Goal: Task Accomplishment & Management: Manage account settings

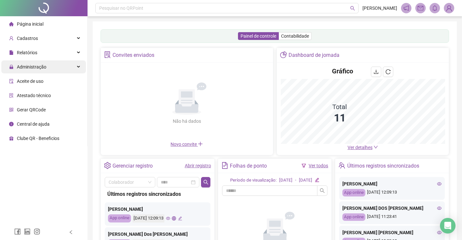
click at [69, 69] on div "Administração" at bounding box center [43, 66] width 85 height 13
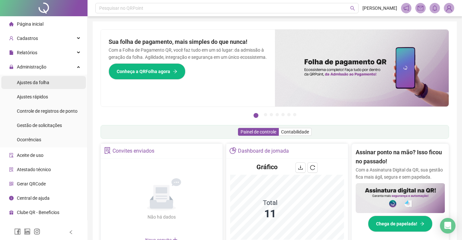
click at [62, 84] on li "Ajustes da folha" at bounding box center [43, 82] width 85 height 13
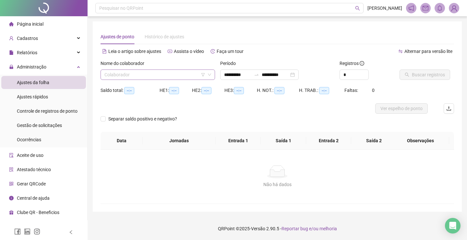
click at [147, 74] on input "search" at bounding box center [154, 75] width 101 height 10
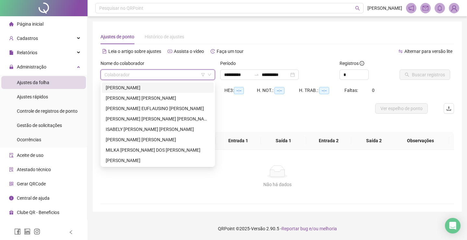
click at [163, 84] on div "[PERSON_NAME]" at bounding box center [158, 87] width 104 height 7
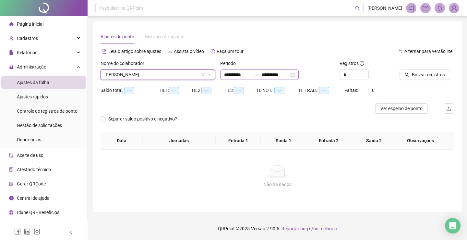
click at [299, 75] on div "**********" at bounding box center [259, 74] width 79 height 10
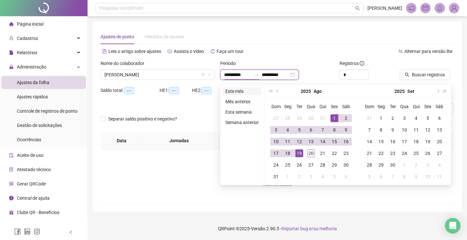
type input "**********"
click at [230, 90] on li "Este mês" at bounding box center [242, 91] width 39 height 8
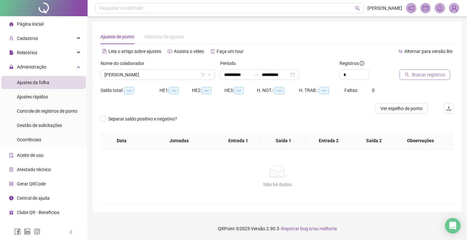
click at [423, 73] on span "Buscar registros" at bounding box center [428, 74] width 33 height 7
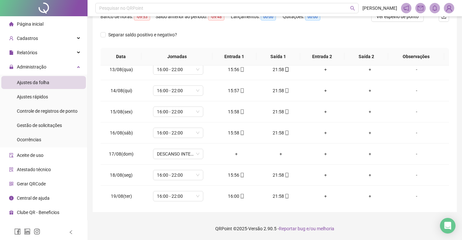
scroll to position [283, 0]
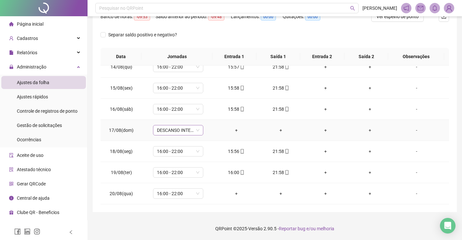
click at [190, 127] on span "DESCANSO INTER-JORNADA" at bounding box center [178, 130] width 42 height 10
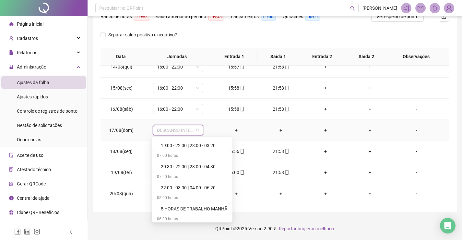
scroll to position [2303, 0]
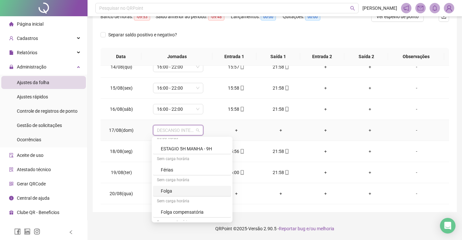
click at [185, 190] on div "Folga" at bounding box center [194, 190] width 67 height 7
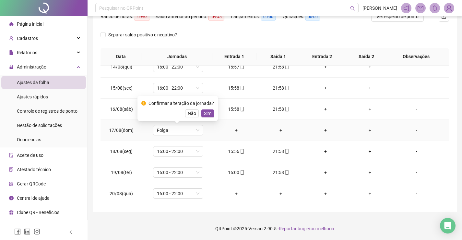
click at [205, 109] on div "Confirmar alteração da jornada? Não Sim" at bounding box center [177, 109] width 73 height 18
click at [205, 115] on span "Sim" at bounding box center [207, 113] width 7 height 7
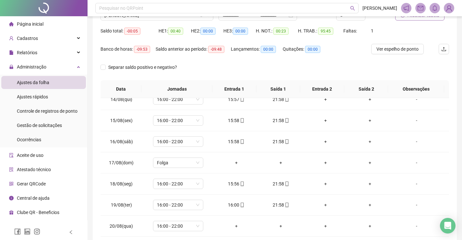
scroll to position [27, 0]
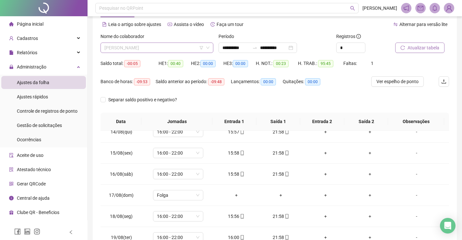
click at [174, 48] on span "[PERSON_NAME]" at bounding box center [156, 48] width 105 height 10
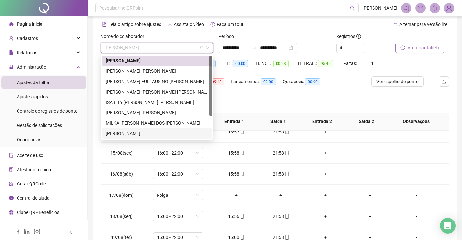
click at [152, 131] on div "[PERSON_NAME]" at bounding box center [157, 133] width 103 height 7
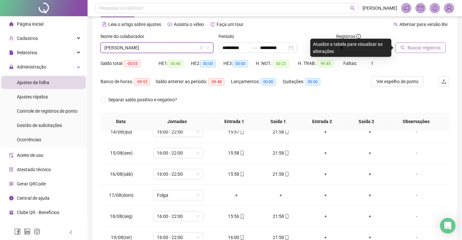
click at [424, 46] on span "Buscar registros" at bounding box center [424, 47] width 33 height 7
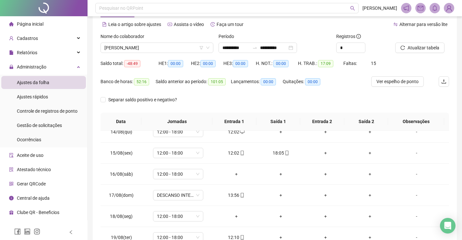
scroll to position [92, 0]
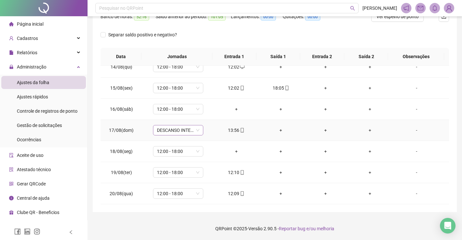
click at [190, 131] on span "DESCANSO INTER-JORNADA" at bounding box center [178, 130] width 42 height 10
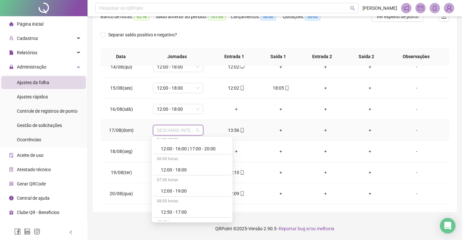
scroll to position [1525, 0]
click at [185, 208] on div "13:00 - 19:00" at bounding box center [194, 210] width 67 height 7
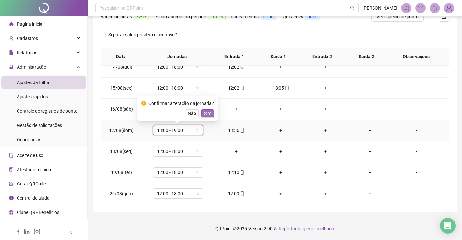
click at [209, 116] on span "Sim" at bounding box center [207, 113] width 7 height 7
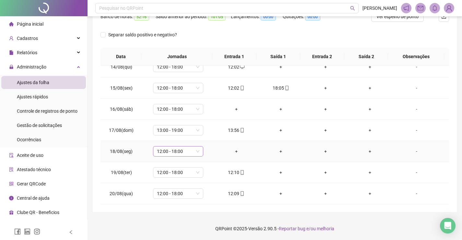
click at [191, 153] on span "12:00 - 18:00" at bounding box center [178, 151] width 42 height 10
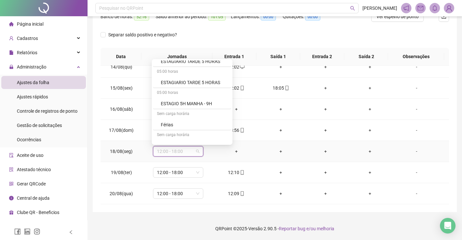
scroll to position [2303, 0]
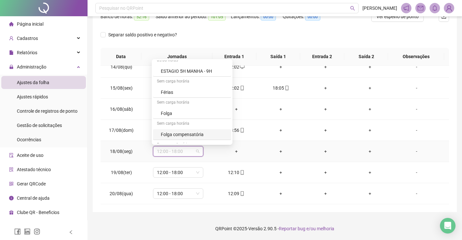
click at [185, 133] on div "Folga compensatória" at bounding box center [194, 134] width 67 height 7
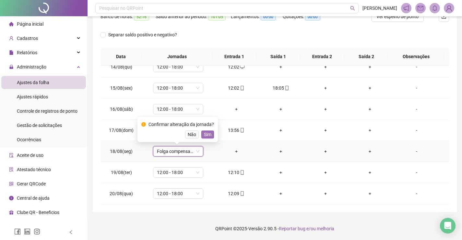
click at [210, 136] on span "Sim" at bounding box center [207, 134] width 7 height 7
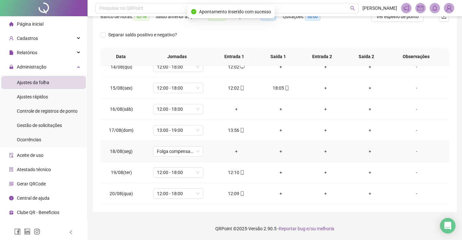
click at [415, 151] on div "-" at bounding box center [417, 151] width 38 height 7
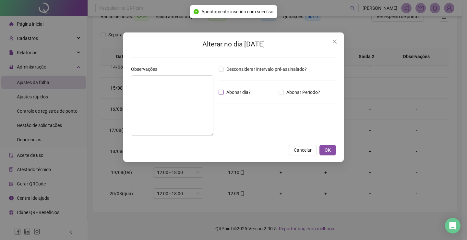
click at [224, 91] on span "Abonar dia?" at bounding box center [239, 92] width 30 height 7
click at [185, 89] on textarea at bounding box center [172, 105] width 82 height 60
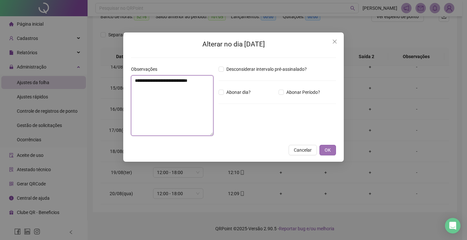
type textarea "**********"
click at [326, 151] on span "OK" at bounding box center [328, 149] width 6 height 7
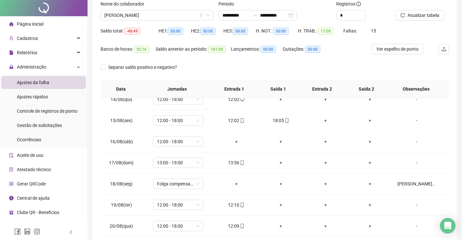
scroll to position [0, 0]
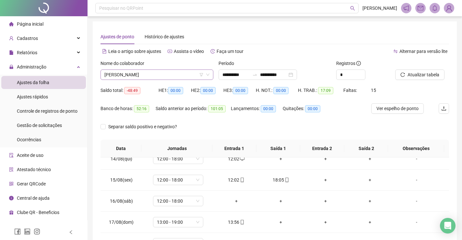
click at [188, 77] on span "[PERSON_NAME]" at bounding box center [156, 75] width 105 height 10
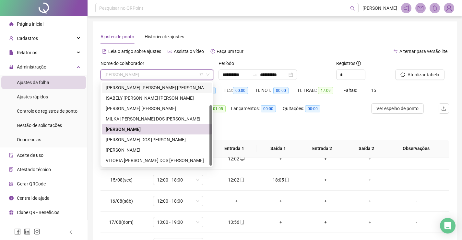
scroll to position [65, 0]
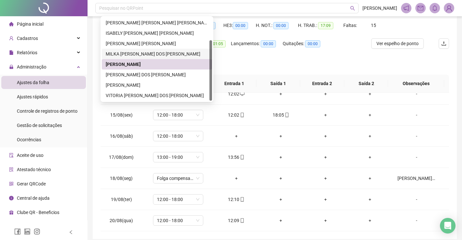
click at [180, 56] on div "MILKA [PERSON_NAME] DOS [PERSON_NAME]" at bounding box center [157, 53] width 103 height 7
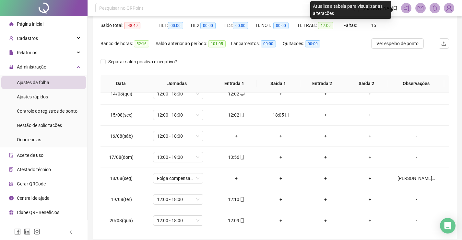
scroll to position [0, 0]
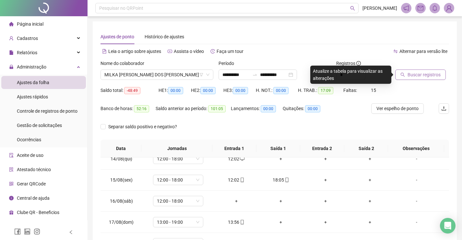
click at [421, 78] on span "Buscar registros" at bounding box center [424, 74] width 33 height 7
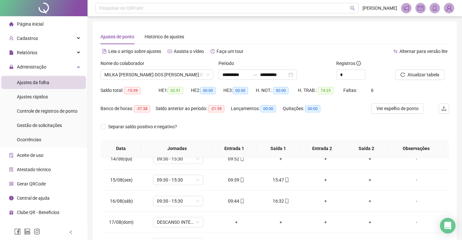
scroll to position [92, 0]
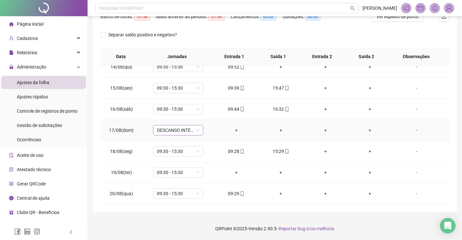
click at [190, 129] on span "DESCANSO INTER-JORNADA" at bounding box center [178, 130] width 42 height 10
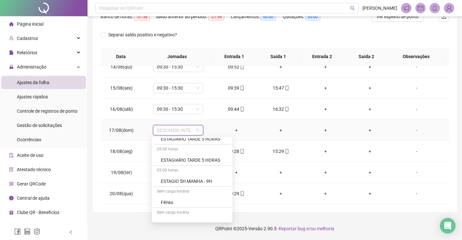
scroll to position [2303, 0]
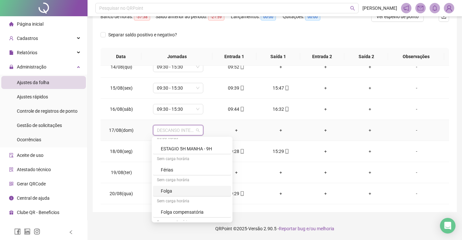
click at [176, 189] on div "Folga" at bounding box center [194, 190] width 67 height 7
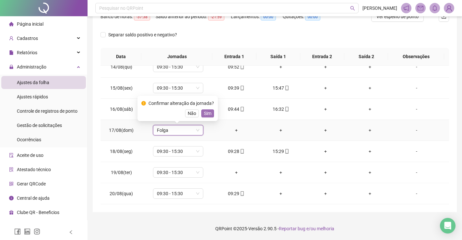
click at [207, 114] on span "Sim" at bounding box center [207, 113] width 7 height 7
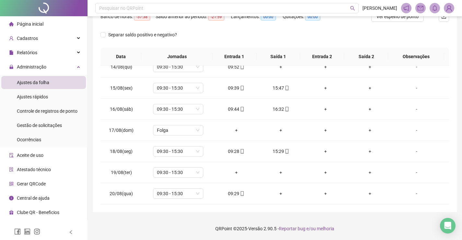
scroll to position [0, 0]
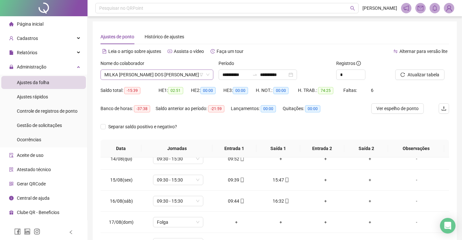
click at [154, 74] on span "MILKA [PERSON_NAME] DOS [PERSON_NAME]" at bounding box center [156, 75] width 105 height 10
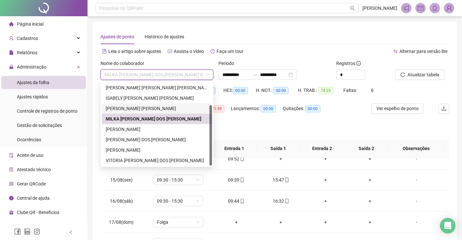
click at [152, 109] on div "[PERSON_NAME] [PERSON_NAME]" at bounding box center [157, 108] width 103 height 7
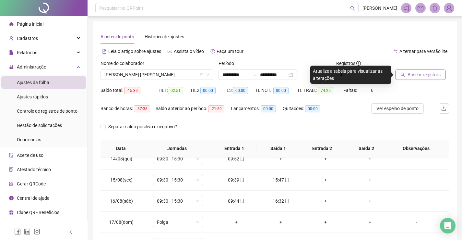
click at [435, 76] on span "Buscar registros" at bounding box center [424, 74] width 33 height 7
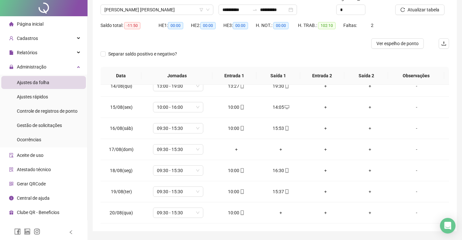
scroll to position [84, 0]
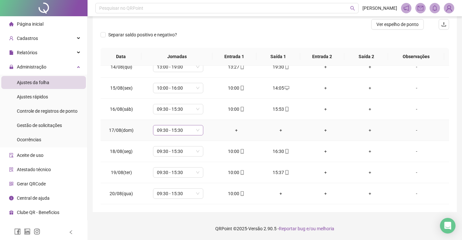
click at [185, 128] on span "09:30 - 15:30" at bounding box center [178, 130] width 42 height 10
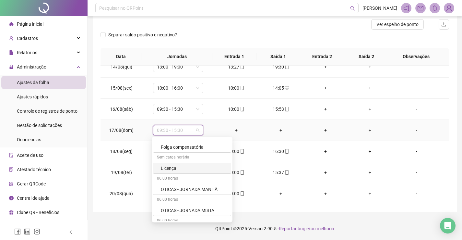
scroll to position [2336, 0]
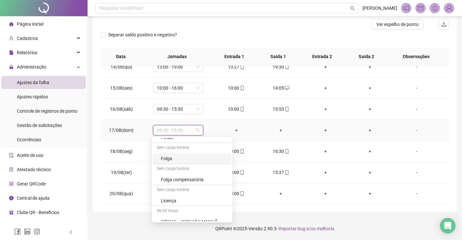
click at [175, 161] on div "Folga" at bounding box center [194, 158] width 67 height 7
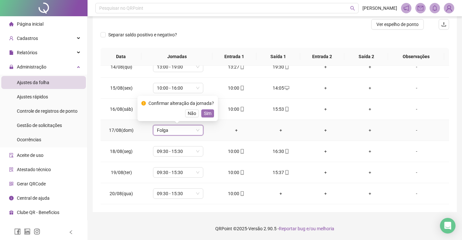
click at [212, 114] on button "Sim" at bounding box center [207, 113] width 13 height 8
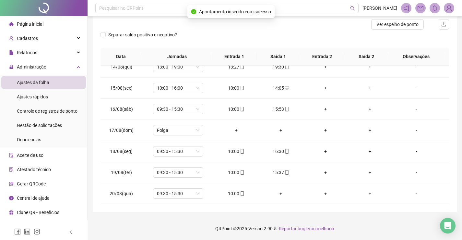
scroll to position [19, 0]
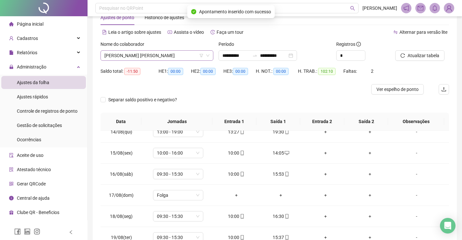
click at [153, 57] on span "[PERSON_NAME] [PERSON_NAME]" at bounding box center [156, 56] width 105 height 10
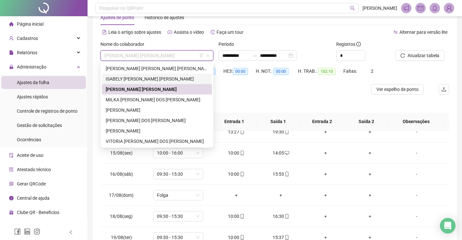
click at [154, 82] on div "ISABELY [PERSON_NAME] [PERSON_NAME]" at bounding box center [157, 78] width 103 height 7
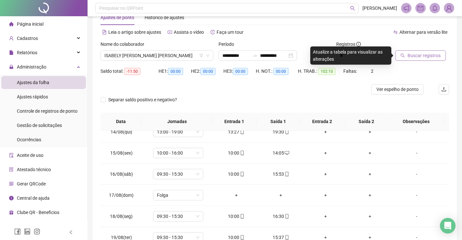
click at [418, 54] on span "Buscar registros" at bounding box center [424, 55] width 33 height 7
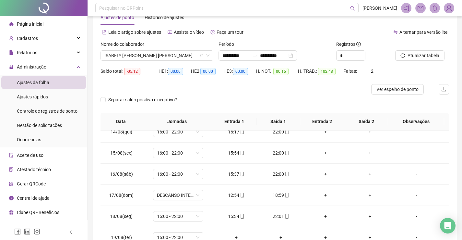
scroll to position [84, 0]
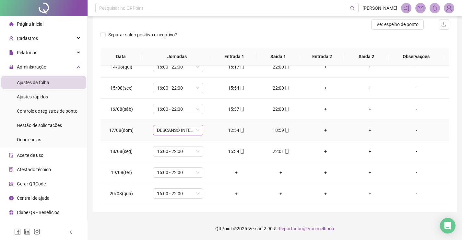
click at [191, 129] on span "DESCANSO INTER-JORNADA" at bounding box center [178, 130] width 42 height 10
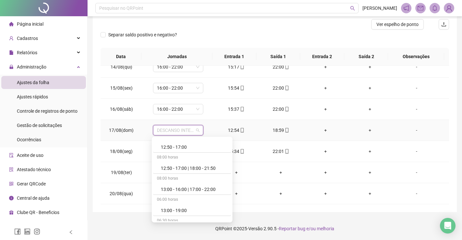
scroll to position [1557, 0]
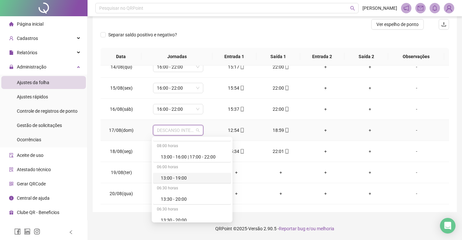
click at [183, 179] on div "13:00 - 19:00" at bounding box center [194, 177] width 67 height 7
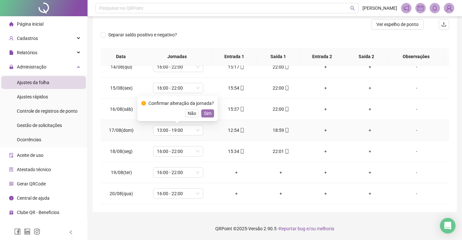
click at [211, 111] on button "Sim" at bounding box center [207, 113] width 13 height 8
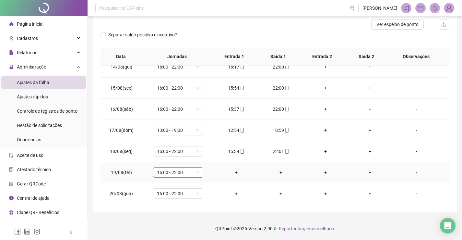
click at [192, 170] on span "16:00 - 22:00" at bounding box center [178, 172] width 42 height 10
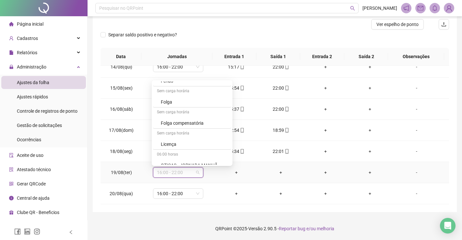
scroll to position [2368, 0]
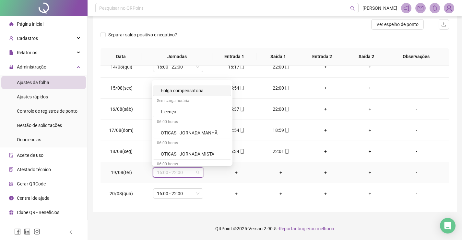
click at [191, 88] on div "Folga compensatória" at bounding box center [194, 90] width 67 height 7
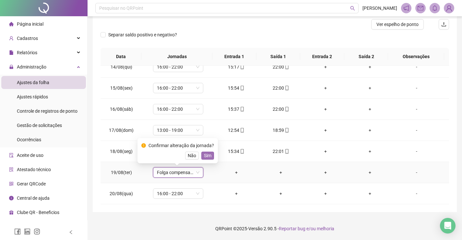
click at [206, 154] on span "Sim" at bounding box center [207, 155] width 7 height 7
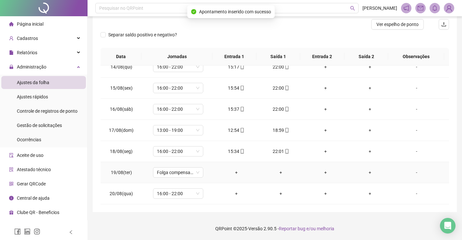
click at [412, 172] on div "-" at bounding box center [417, 172] width 38 height 7
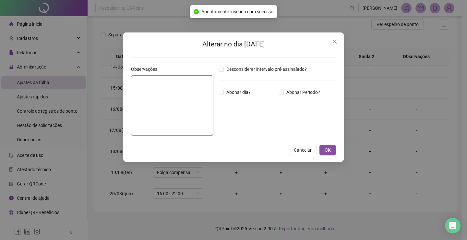
click at [214, 92] on div "Observações Desconsiderar intervalo pré-assinalado? Abonar dia? Abonar Período?…" at bounding box center [233, 103] width 210 height 75
click at [173, 93] on textarea at bounding box center [172, 105] width 82 height 60
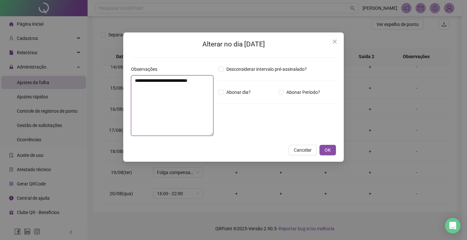
type textarea "**********"
click at [326, 149] on span "OK" at bounding box center [328, 149] width 6 height 7
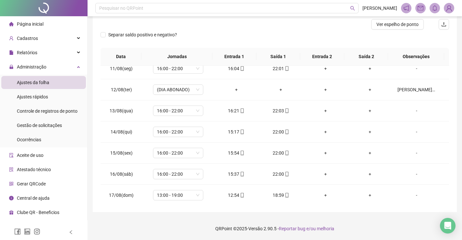
scroll to position [0, 0]
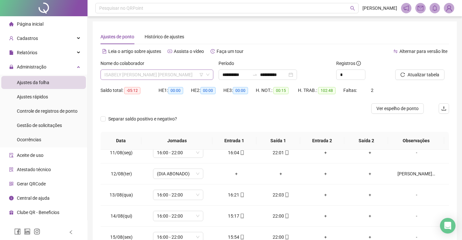
click at [142, 75] on span "ISABELY [PERSON_NAME] [PERSON_NAME]" at bounding box center [156, 75] width 105 height 10
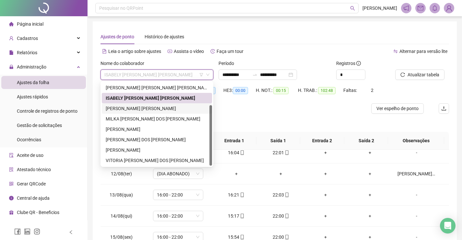
click at [139, 108] on div "[PERSON_NAME] [PERSON_NAME]" at bounding box center [157, 108] width 103 height 7
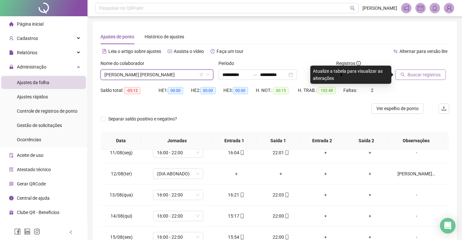
click at [418, 74] on span "Buscar registros" at bounding box center [424, 74] width 33 height 7
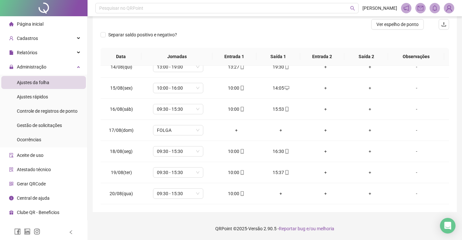
scroll to position [19, 0]
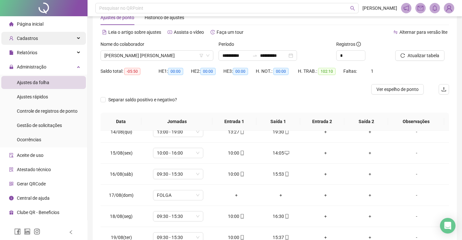
click at [50, 38] on div "Cadastros" at bounding box center [43, 38] width 85 height 13
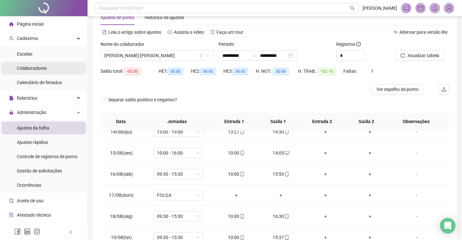
click at [48, 66] on li "Colaboradores" at bounding box center [43, 68] width 85 height 13
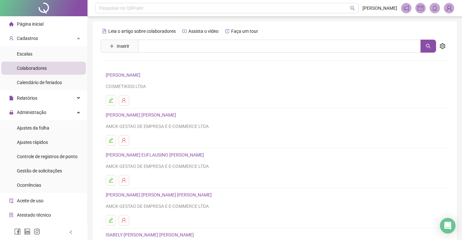
scroll to position [74, 0]
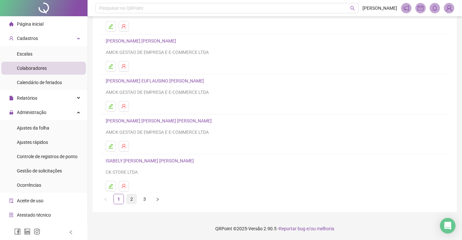
click at [132, 201] on link "2" at bounding box center [132, 199] width 10 height 10
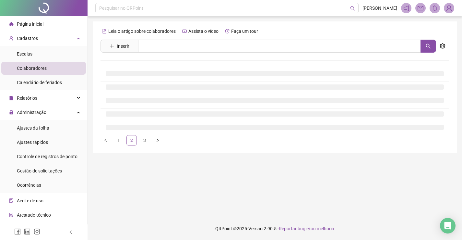
scroll to position [0, 0]
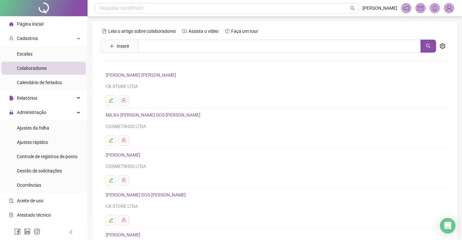
click at [138, 75] on link "[PERSON_NAME] [PERSON_NAME]" at bounding box center [142, 74] width 72 height 5
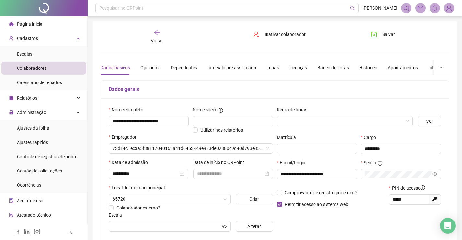
type input "**********"
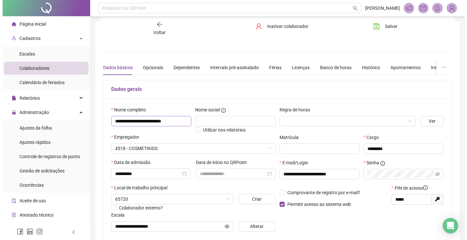
scroll to position [65, 0]
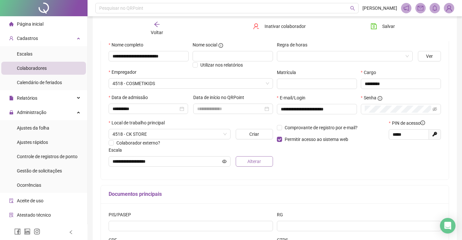
click at [244, 162] on button "Alterar" at bounding box center [254, 161] width 37 height 10
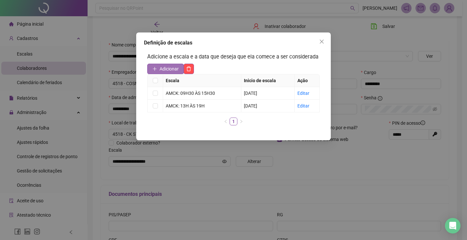
click at [175, 70] on span "Adicionar" at bounding box center [169, 68] width 19 height 7
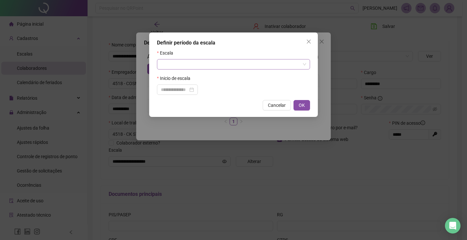
click at [175, 65] on input "search" at bounding box center [230, 64] width 139 height 10
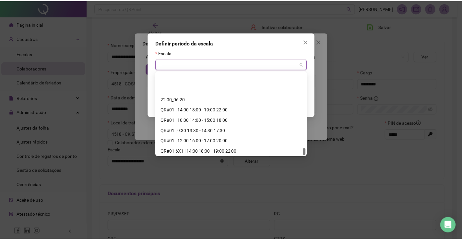
scroll to position [924, 0]
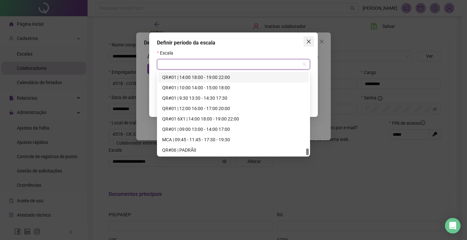
click at [309, 41] on icon "close" at bounding box center [308, 41] width 5 height 5
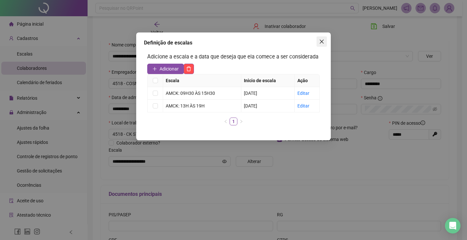
click at [323, 43] on icon "close" at bounding box center [322, 42] width 4 height 4
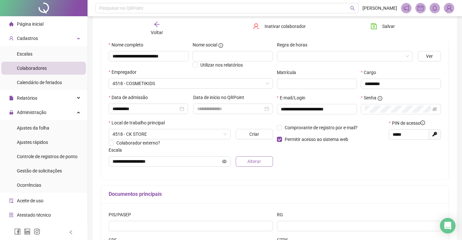
click at [258, 165] on button "Alterar" at bounding box center [254, 161] width 37 height 10
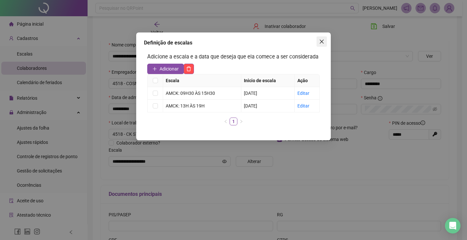
click at [323, 42] on icon "close" at bounding box center [321, 41] width 5 height 5
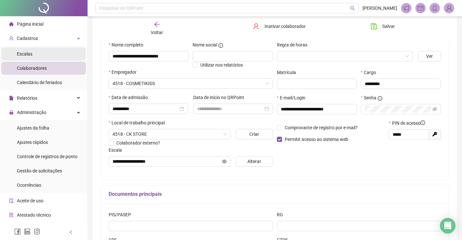
click at [50, 55] on li "Escalas" at bounding box center [43, 53] width 85 height 13
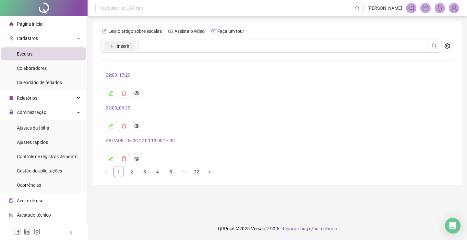
click at [110, 48] on icon "plus" at bounding box center [112, 46] width 5 height 5
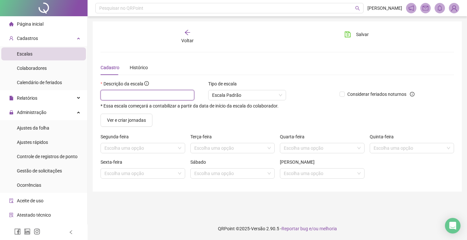
click at [135, 94] on input "text" at bounding box center [148, 95] width 94 height 10
click at [262, 95] on span "Escala Padrão" at bounding box center [247, 95] width 70 height 10
type input "**********"
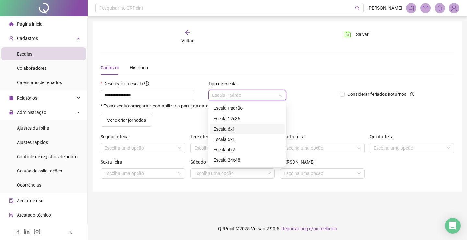
click at [240, 128] on div "Escala 6x1" at bounding box center [246, 128] width 67 height 7
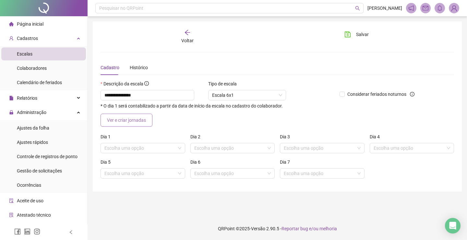
click at [143, 122] on span "Ver e criar jornadas" at bounding box center [126, 119] width 39 height 7
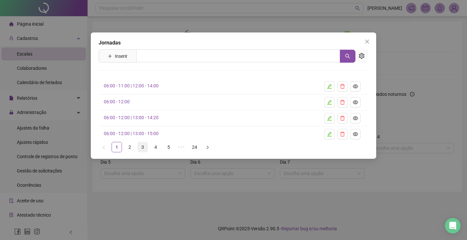
click at [145, 146] on link "3" at bounding box center [143, 147] width 10 height 10
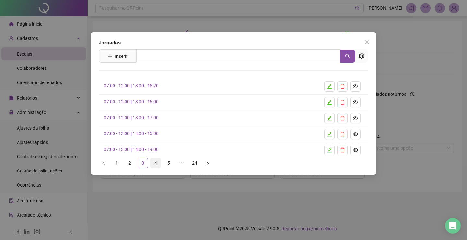
click at [158, 165] on link "4" at bounding box center [156, 163] width 10 height 10
click at [173, 166] on link "5" at bounding box center [169, 163] width 10 height 10
click at [186, 164] on link "6" at bounding box center [182, 163] width 10 height 10
click at [124, 56] on span "Inserir" at bounding box center [121, 56] width 13 height 7
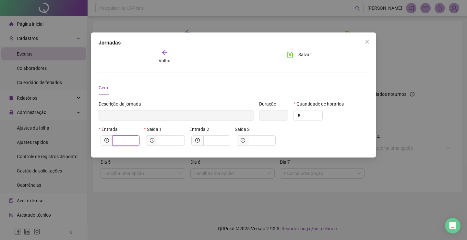
click at [124, 139] on input "text" at bounding box center [125, 140] width 18 height 7
type input "*****"
type input "*"
type input "******"
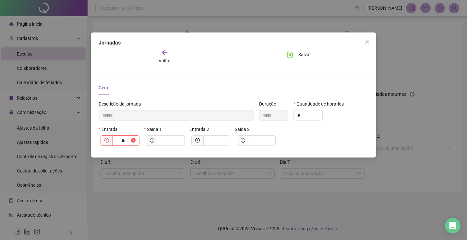
type input "***"
type input "********"
type input "****"
type input "*********"
type input "*****"
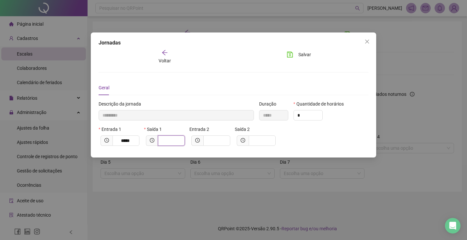
click at [174, 139] on input "text" at bounding box center [171, 140] width 18 height 7
type input "*********"
type input "*"
type input "**********"
type input "**"
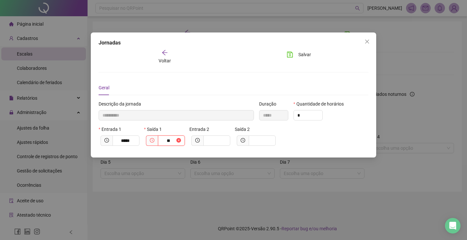
type input "**********"
type input "*****"
type input "****"
type input "**********"
type input "*****"
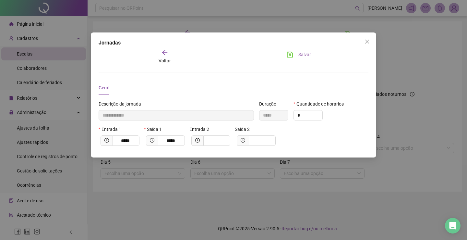
click at [301, 54] on span "Salvar" at bounding box center [304, 54] width 13 height 7
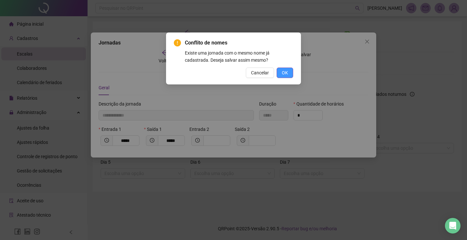
click at [292, 76] on button "OK" at bounding box center [285, 72] width 17 height 10
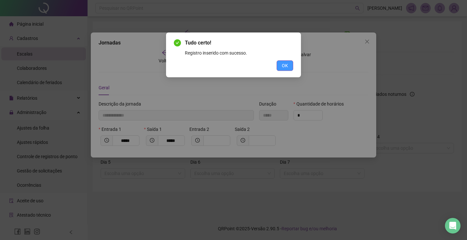
click at [287, 69] on button "OK" at bounding box center [285, 65] width 17 height 10
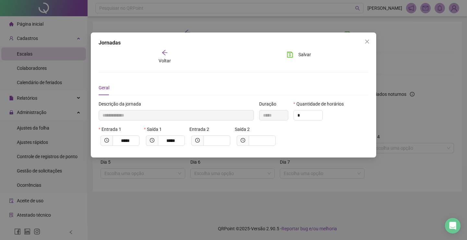
click at [151, 54] on div "Voltar" at bounding box center [164, 56] width 41 height 15
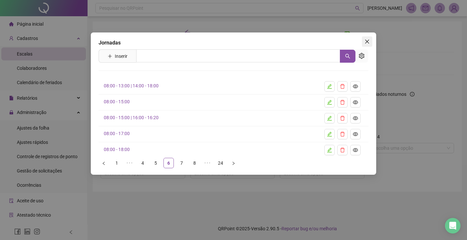
click at [369, 41] on icon "close" at bounding box center [367, 42] width 4 height 4
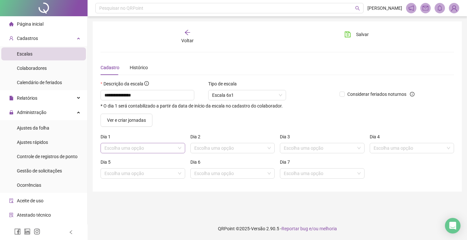
click at [157, 143] on input "search" at bounding box center [139, 148] width 71 height 10
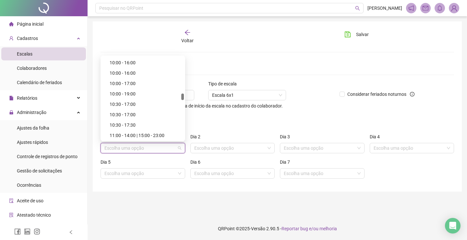
scroll to position [551, 0]
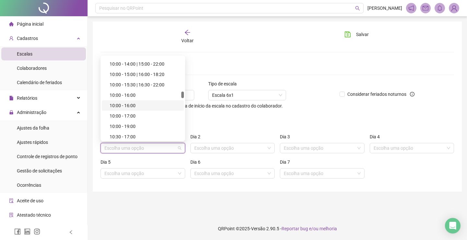
click at [143, 107] on div "10:00 - 16:00" at bounding box center [145, 105] width 70 height 7
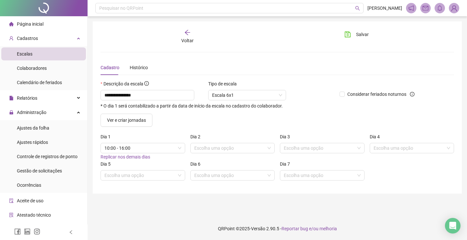
click at [130, 154] on span "Replicar nos demais dias" at bounding box center [126, 156] width 50 height 5
click at [311, 176] on span "Folga" at bounding box center [322, 175] width 77 height 10
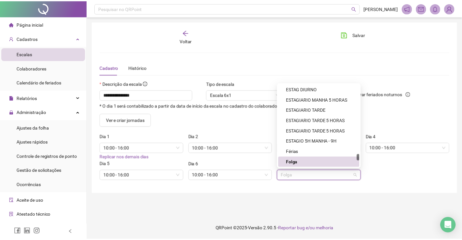
scroll to position [1146, 0]
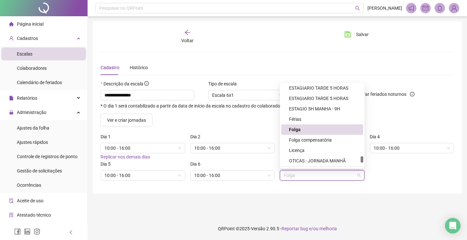
click at [310, 175] on span "Folga" at bounding box center [322, 175] width 77 height 10
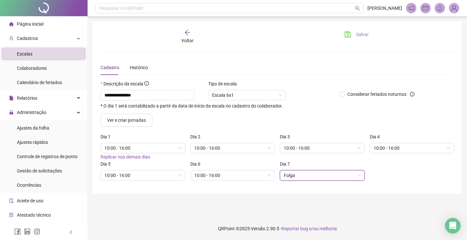
click at [367, 33] on span "Salvar" at bounding box center [362, 34] width 13 height 7
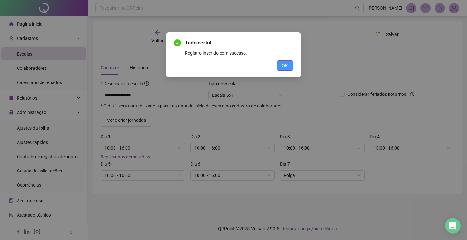
click at [289, 64] on button "OK" at bounding box center [285, 65] width 17 height 10
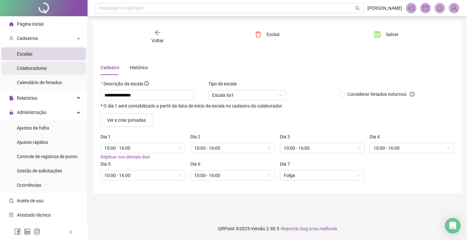
click at [62, 67] on li "Colaboradores" at bounding box center [43, 68] width 85 height 13
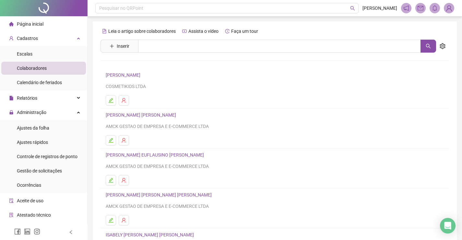
scroll to position [74, 0]
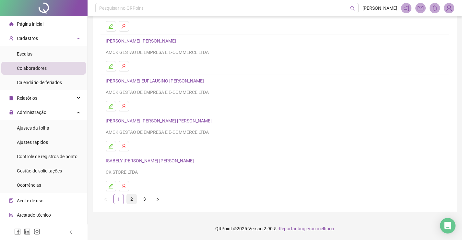
click at [133, 198] on link "2" at bounding box center [132, 199] width 10 height 10
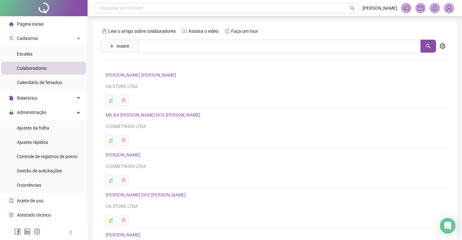
click at [129, 76] on link "[PERSON_NAME] [PERSON_NAME]" at bounding box center [142, 74] width 72 height 5
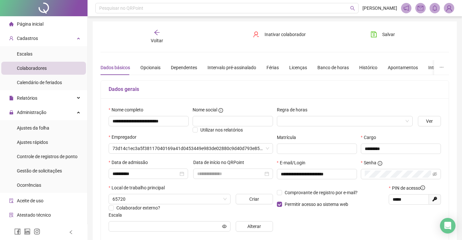
type input "**********"
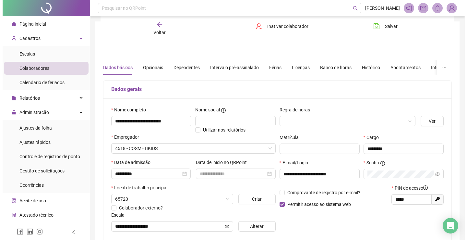
scroll to position [130, 0]
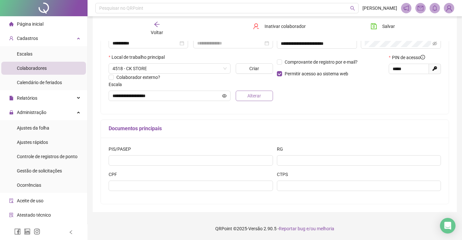
click at [248, 97] on span "Alterar" at bounding box center [255, 95] width 14 height 7
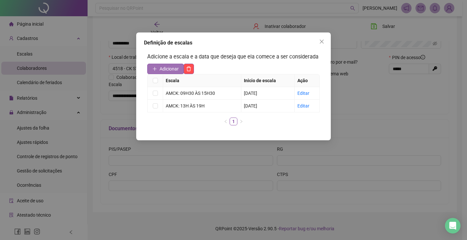
click at [168, 71] on span "Adicionar" at bounding box center [169, 68] width 19 height 7
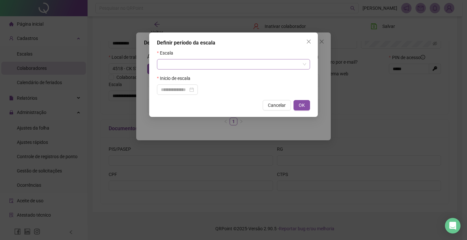
click at [180, 63] on input "search" at bounding box center [230, 64] width 139 height 10
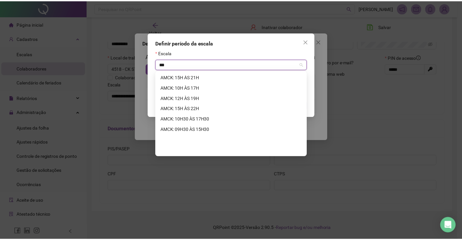
scroll to position [42, 0]
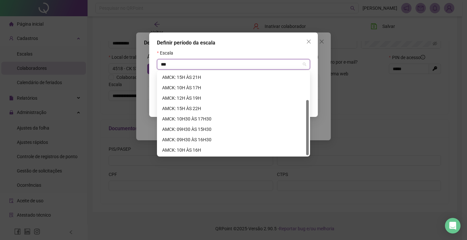
type input "****"
click at [207, 148] on div "AMCK: 10H ÀS 16H" at bounding box center [233, 149] width 143 height 7
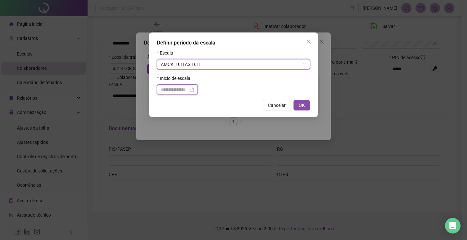
click at [188, 90] on input at bounding box center [174, 89] width 27 height 7
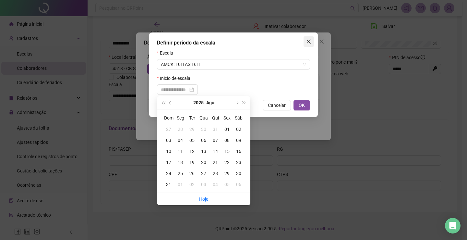
click at [310, 42] on icon "close" at bounding box center [308, 41] width 5 height 5
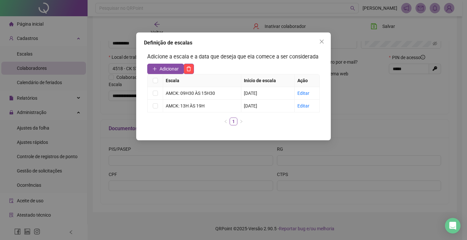
click at [321, 42] on icon "close" at bounding box center [322, 42] width 4 height 4
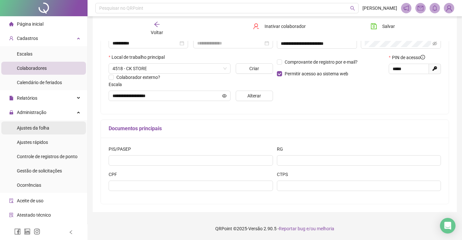
click at [54, 127] on li "Ajustes da folha" at bounding box center [43, 127] width 85 height 13
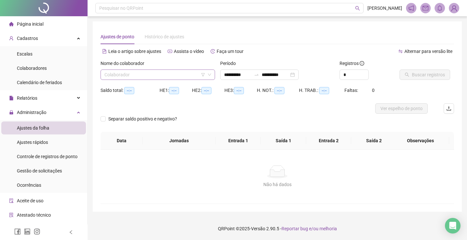
type input "**********"
click at [180, 77] on input "search" at bounding box center [154, 75] width 101 height 10
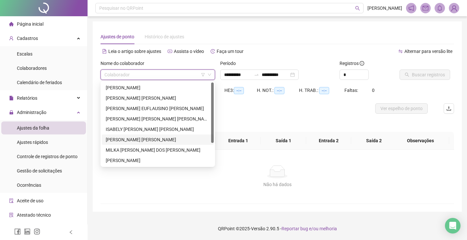
click at [147, 138] on div "[PERSON_NAME] [PERSON_NAME]" at bounding box center [158, 139] width 104 height 7
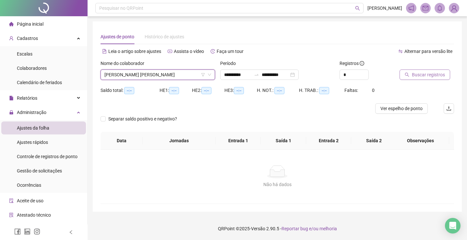
click at [414, 72] on span "Buscar registros" at bounding box center [428, 74] width 33 height 7
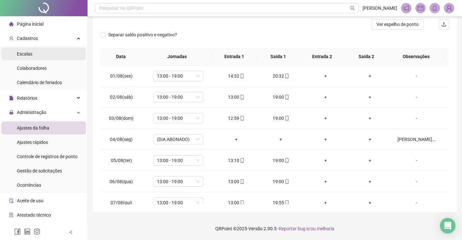
click at [52, 56] on li "Escalas" at bounding box center [43, 53] width 85 height 13
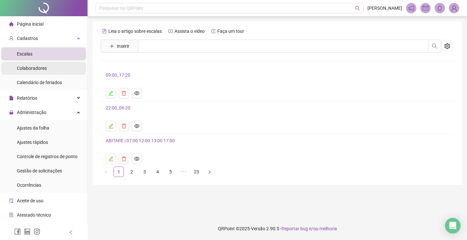
click at [45, 66] on span "Colaboradores" at bounding box center [32, 68] width 30 height 5
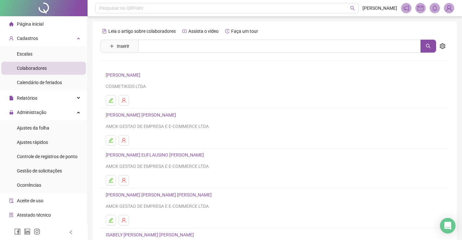
scroll to position [74, 0]
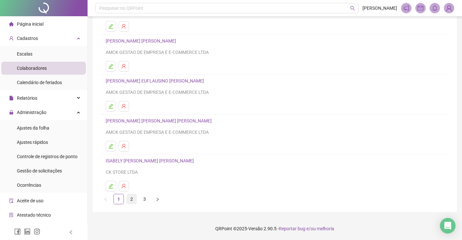
click at [133, 201] on link "2" at bounding box center [132, 199] width 10 height 10
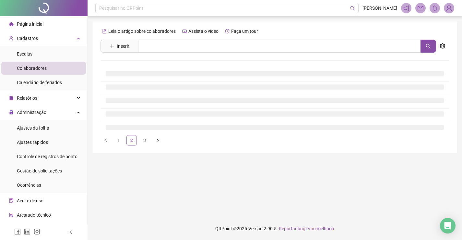
scroll to position [0, 0]
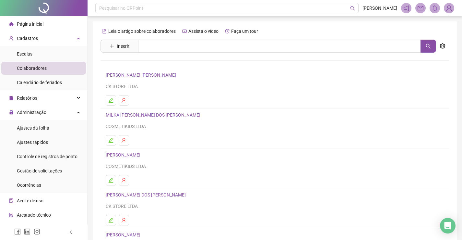
click at [128, 78] on link "[PERSON_NAME] [PERSON_NAME]" at bounding box center [142, 74] width 72 height 5
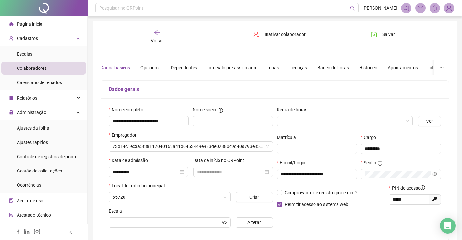
type input "**********"
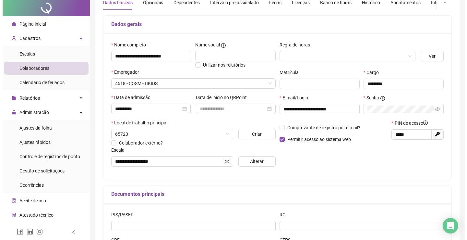
scroll to position [130, 0]
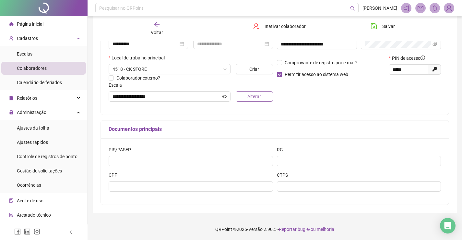
click at [247, 93] on button "Alterar" at bounding box center [254, 96] width 37 height 10
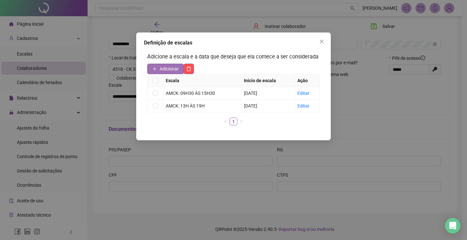
click at [170, 65] on button "Adicionar" at bounding box center [165, 69] width 37 height 10
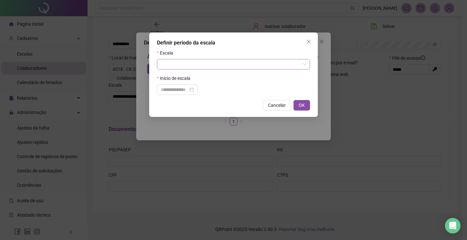
click at [184, 65] on input "search" at bounding box center [230, 64] width 139 height 10
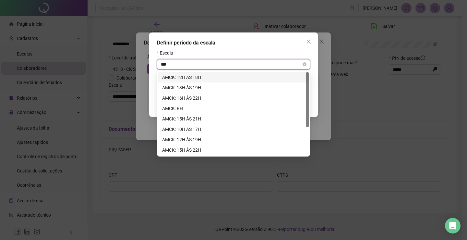
type input "****"
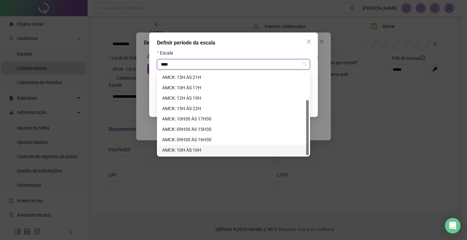
click at [191, 148] on div "AMCK: 10H ÀS 16H" at bounding box center [233, 149] width 143 height 7
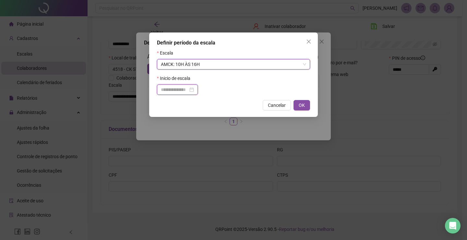
click at [185, 90] on input at bounding box center [174, 89] width 27 height 7
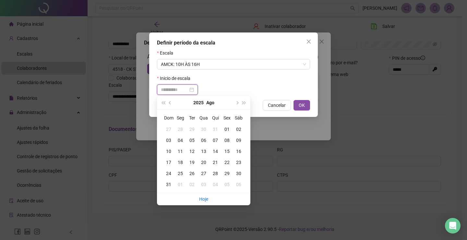
type input "**********"
click at [228, 150] on div "15" at bounding box center [227, 151] width 12 height 7
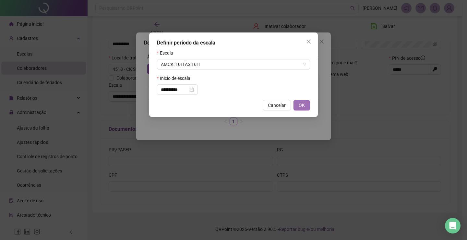
click at [303, 104] on span "OK" at bounding box center [302, 105] width 6 height 7
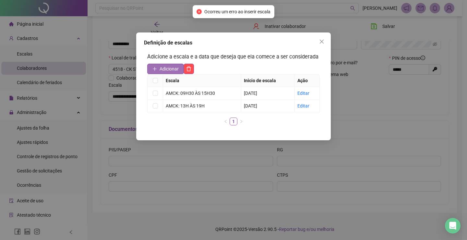
click at [169, 67] on span "Adicionar" at bounding box center [169, 68] width 19 height 7
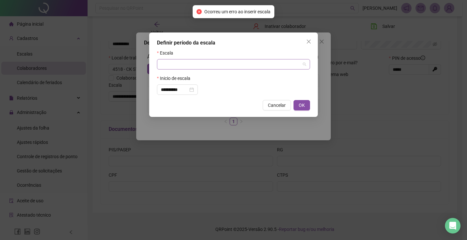
click at [170, 66] on input "search" at bounding box center [230, 64] width 139 height 10
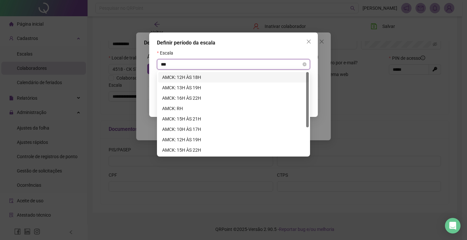
type input "****"
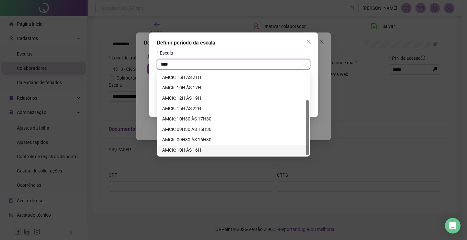
click at [191, 148] on div "AMCK: 10H ÀS 16H" at bounding box center [233, 149] width 143 height 7
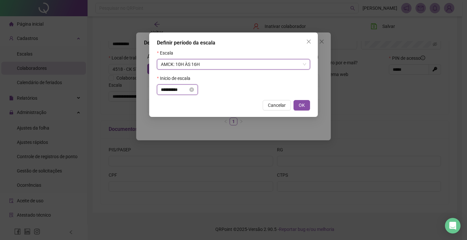
click at [188, 91] on input "**********" at bounding box center [174, 89] width 27 height 7
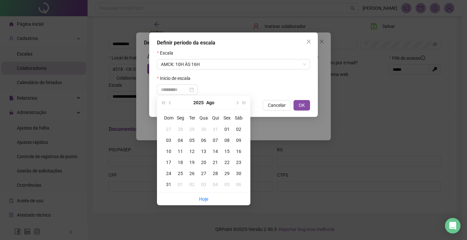
click at [224, 152] on div "15" at bounding box center [227, 151] width 12 height 7
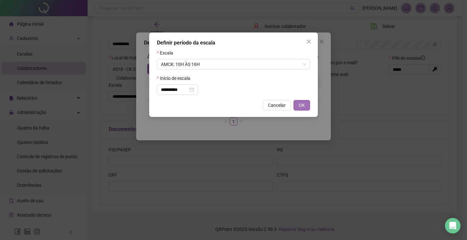
click at [297, 106] on button "OK" at bounding box center [302, 105] width 17 height 10
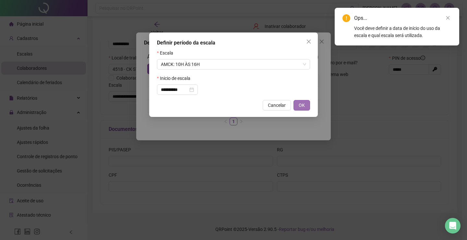
click at [298, 104] on button "OK" at bounding box center [302, 105] width 17 height 10
click at [311, 42] on icon "close" at bounding box center [308, 41] width 5 height 5
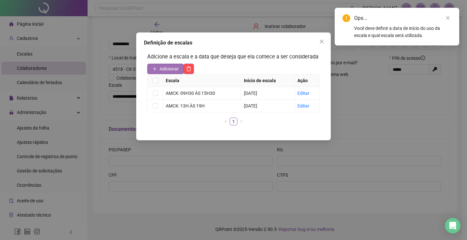
click at [168, 66] on span "Adicionar" at bounding box center [169, 68] width 19 height 7
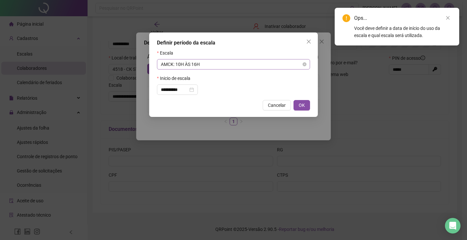
click at [224, 68] on span "AMCK: 10H ÀS 16H" at bounding box center [233, 64] width 145 height 10
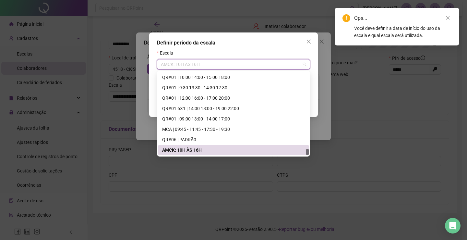
click at [195, 150] on div "AMCK: 10H ÀS 16H" at bounding box center [233, 149] width 143 height 7
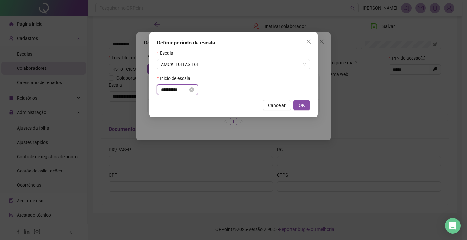
click at [187, 92] on input "**********" at bounding box center [174, 89] width 27 height 7
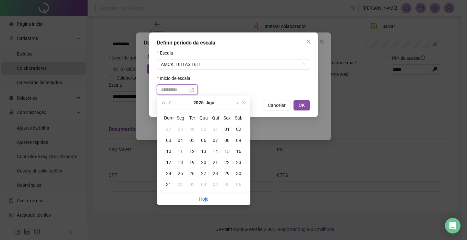
type input "**********"
click at [228, 151] on div "15" at bounding box center [227, 151] width 12 height 7
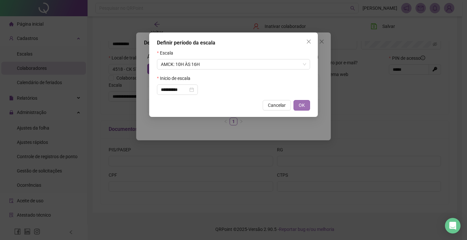
click at [306, 102] on button "OK" at bounding box center [302, 105] width 17 height 10
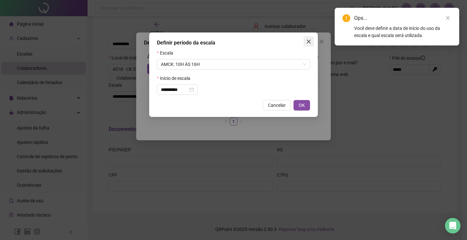
click at [310, 39] on icon "close" at bounding box center [308, 41] width 5 height 5
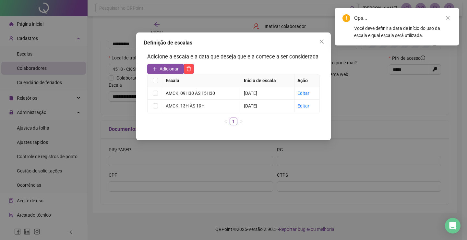
click at [323, 42] on icon "close" at bounding box center [321, 41] width 5 height 5
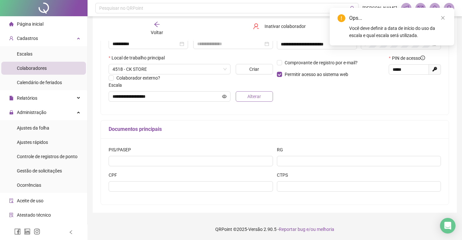
click at [244, 94] on button "Alterar" at bounding box center [254, 96] width 37 height 10
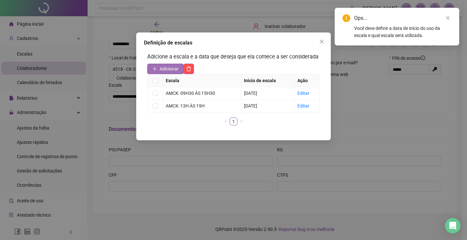
click at [160, 67] on span "Adicionar" at bounding box center [169, 68] width 19 height 7
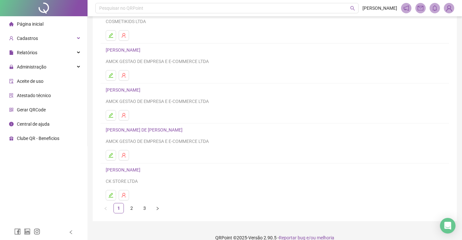
scroll to position [74, 0]
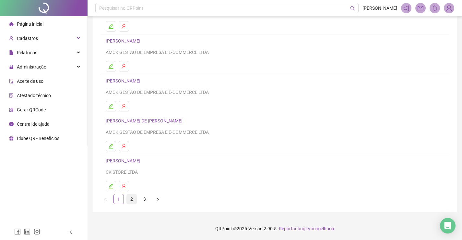
click at [134, 199] on link "2" at bounding box center [132, 199] width 10 height 10
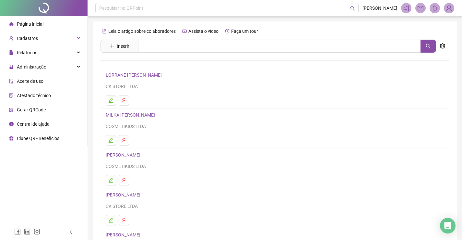
click at [139, 73] on link "[PERSON_NAME] [PERSON_NAME]" at bounding box center [135, 74] width 58 height 5
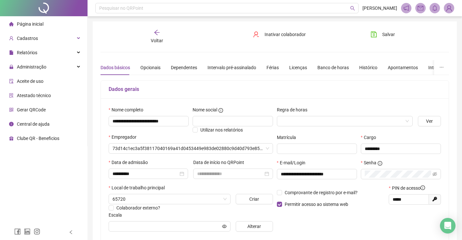
type input "**********"
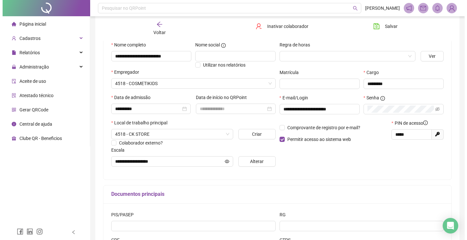
scroll to position [130, 0]
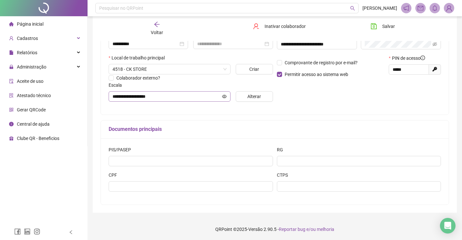
click at [182, 92] on span "**********" at bounding box center [170, 96] width 122 height 10
click at [257, 97] on span "Alterar" at bounding box center [255, 96] width 14 height 7
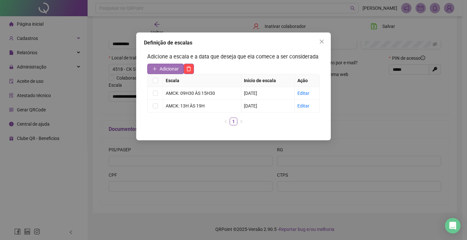
click at [168, 67] on span "Adicionar" at bounding box center [169, 68] width 19 height 7
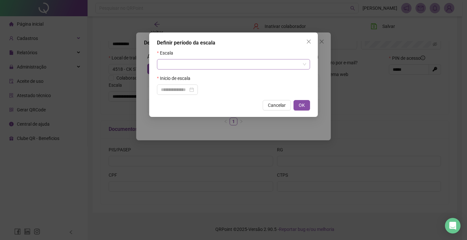
click at [185, 68] on input "search" at bounding box center [230, 64] width 139 height 10
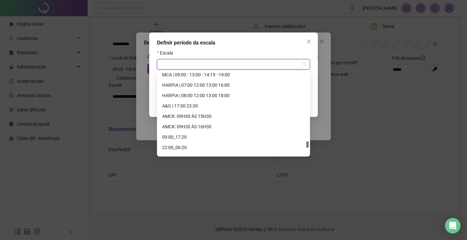
scroll to position [934, 0]
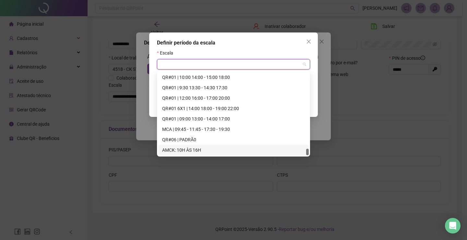
click at [187, 148] on div "AMCK: 10H ÀS 16H" at bounding box center [233, 149] width 143 height 7
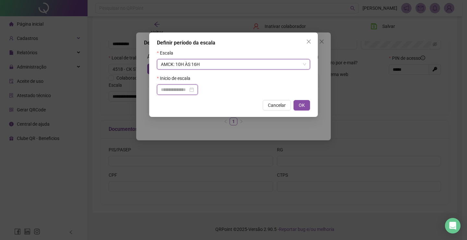
click at [179, 88] on input at bounding box center [174, 89] width 27 height 7
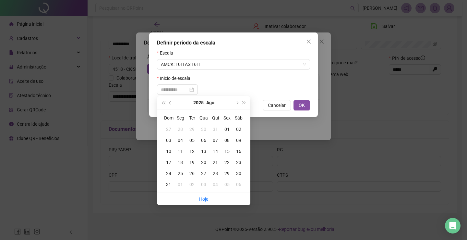
click at [226, 151] on div "15" at bounding box center [227, 151] width 12 height 7
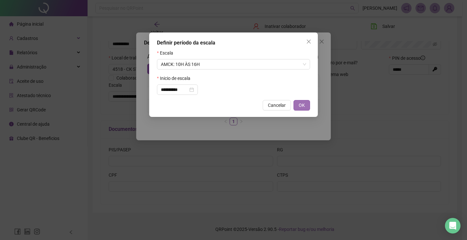
click at [309, 105] on button "OK" at bounding box center [302, 105] width 17 height 10
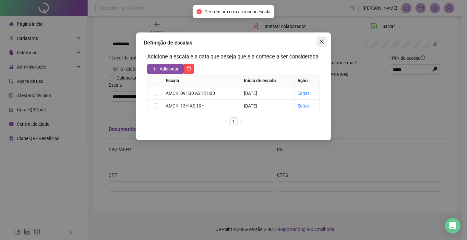
click at [324, 41] on icon "close" at bounding box center [321, 41] width 5 height 5
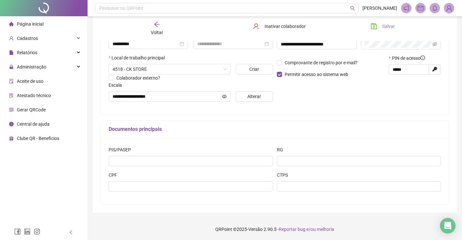
click at [390, 24] on span "Salvar" at bounding box center [388, 26] width 13 height 7
click at [251, 97] on span "Alterar" at bounding box center [255, 96] width 14 height 7
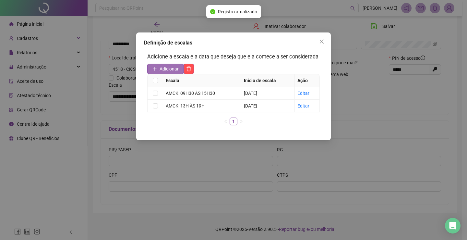
click at [162, 67] on span "Adicionar" at bounding box center [169, 68] width 19 height 7
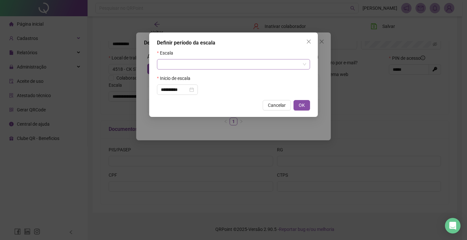
click at [181, 59] on input "search" at bounding box center [230, 64] width 139 height 10
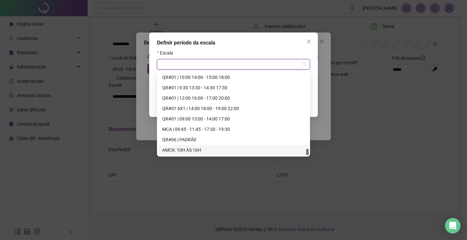
click at [176, 147] on div "AMCK: 10H ÀS 16H" at bounding box center [233, 149] width 143 height 7
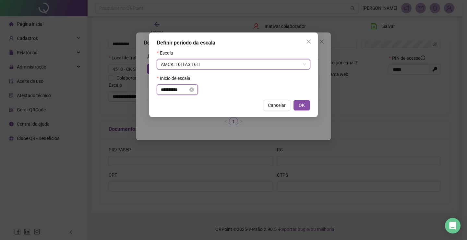
click at [176, 91] on input "**********" at bounding box center [174, 89] width 27 height 7
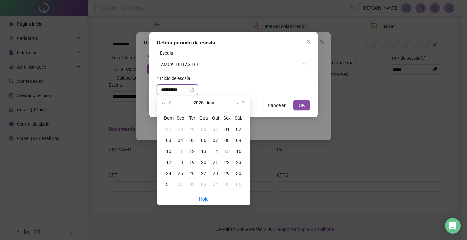
type input "**********"
click at [226, 152] on div "15" at bounding box center [227, 151] width 12 height 7
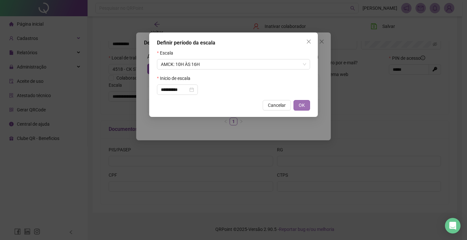
click at [306, 102] on button "OK" at bounding box center [302, 105] width 17 height 10
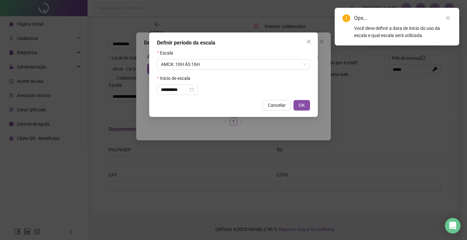
click at [309, 41] on icon "close" at bounding box center [308, 41] width 5 height 5
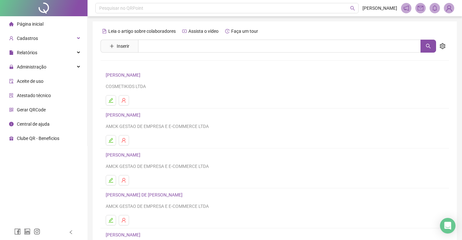
scroll to position [74, 0]
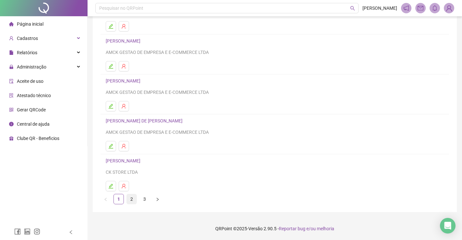
click at [133, 203] on link "2" at bounding box center [132, 199] width 10 height 10
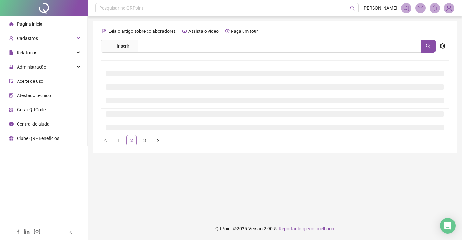
scroll to position [0, 0]
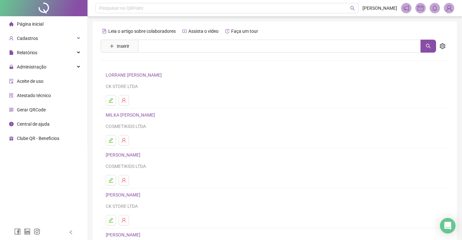
click at [133, 77] on link "[PERSON_NAME] [PERSON_NAME]" at bounding box center [135, 74] width 58 height 5
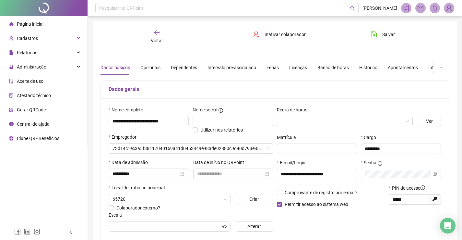
type input "**********"
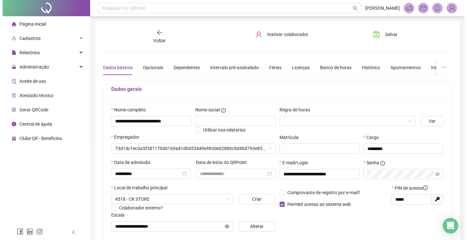
scroll to position [97, 0]
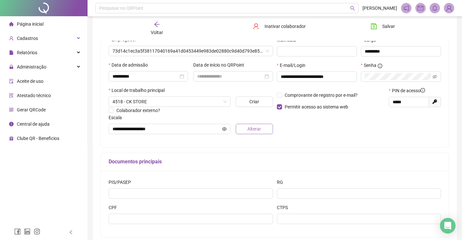
click at [243, 126] on button "Alterar" at bounding box center [254, 129] width 37 height 10
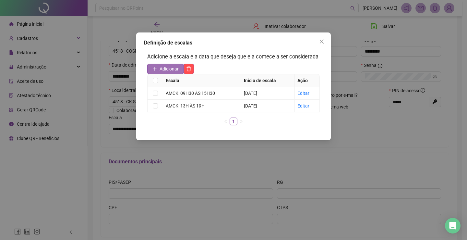
click at [157, 68] on icon "plus" at bounding box center [154, 69] width 5 height 5
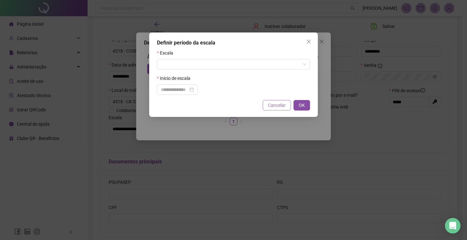
click at [274, 108] on span "Cancelar" at bounding box center [277, 105] width 18 height 7
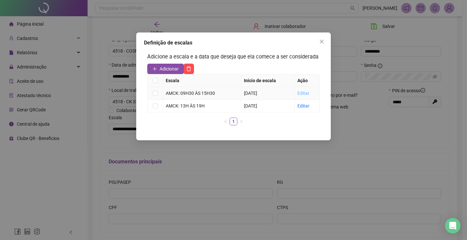
click at [303, 93] on link "Editar" at bounding box center [303, 93] width 12 height 5
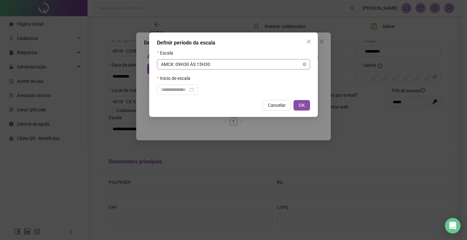
click at [206, 65] on span "AMCK: 09H30 ÀS 15H30" at bounding box center [233, 64] width 145 height 10
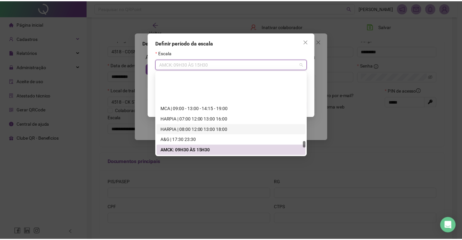
scroll to position [934, 0]
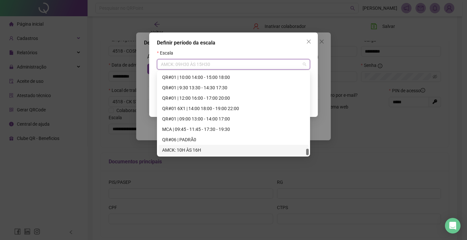
click at [201, 150] on div "AMCK: 10H ÀS 16H" at bounding box center [233, 149] width 143 height 7
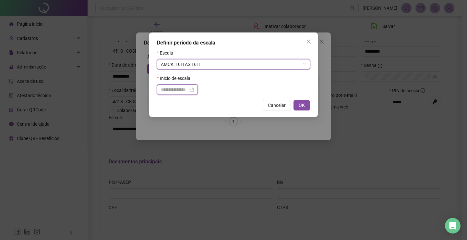
click at [186, 88] on input at bounding box center [174, 89] width 27 height 7
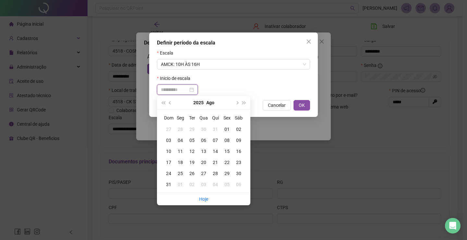
type input "**********"
click at [229, 150] on div "15" at bounding box center [227, 151] width 12 height 7
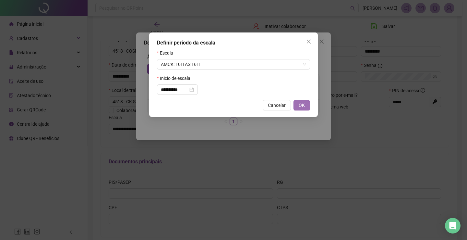
click at [301, 103] on span "OK" at bounding box center [302, 105] width 6 height 7
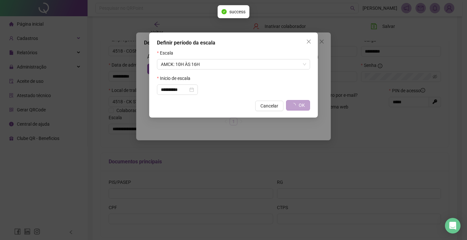
type input "**********"
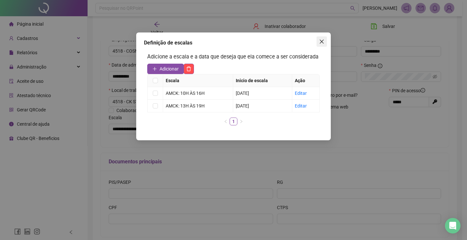
click at [321, 43] on icon "close" at bounding box center [321, 41] width 5 height 5
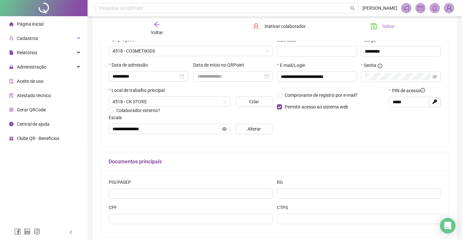
click at [385, 25] on span "Salvar" at bounding box center [388, 26] width 13 height 7
click at [54, 70] on div "Administração" at bounding box center [43, 66] width 85 height 13
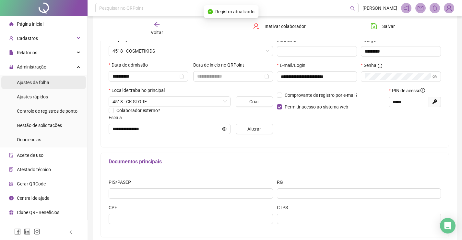
click at [54, 79] on li "Ajustes da folha" at bounding box center [43, 82] width 85 height 13
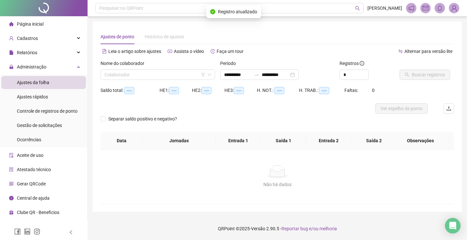
type input "**********"
click at [194, 75] on input "search" at bounding box center [154, 75] width 101 height 10
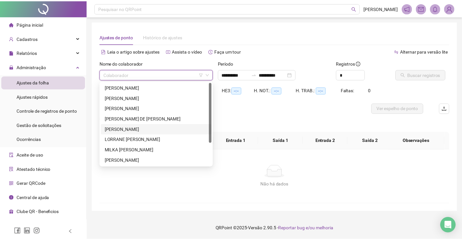
scroll to position [31, 0]
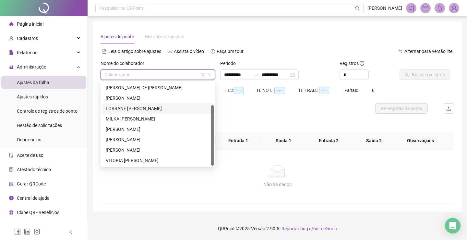
click at [152, 112] on div "[PERSON_NAME] [PERSON_NAME]" at bounding box center [158, 108] width 112 height 10
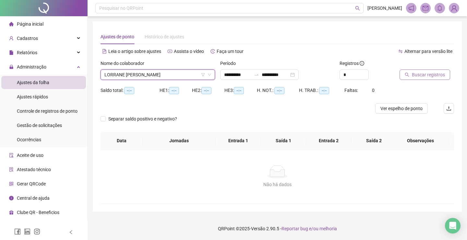
click at [430, 77] on span "Buscar registros" at bounding box center [428, 74] width 33 height 7
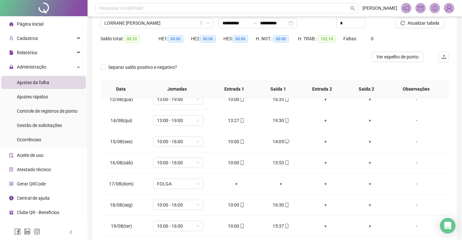
scroll to position [0, 0]
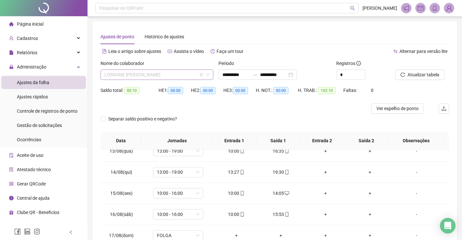
click at [176, 74] on span "[PERSON_NAME] [PERSON_NAME]" at bounding box center [156, 75] width 105 height 10
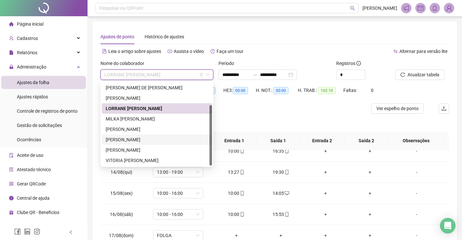
click at [156, 137] on div "[PERSON_NAME] DOS [PERSON_NAME]" at bounding box center [157, 139] width 103 height 7
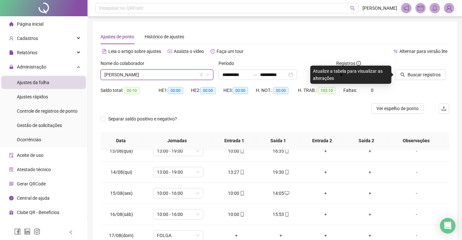
click at [427, 80] on div "Buscar registros" at bounding box center [422, 72] width 59 height 25
click at [430, 75] on span "Buscar registros" at bounding box center [424, 74] width 33 height 7
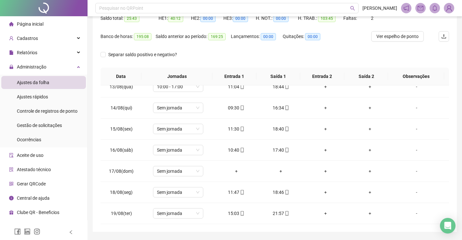
scroll to position [74, 0]
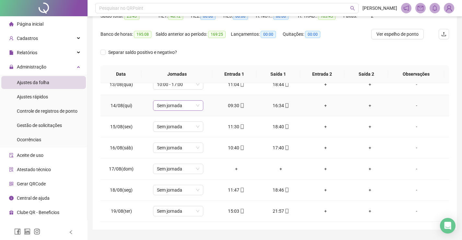
click at [185, 107] on span "Sem jornada" at bounding box center [178, 106] width 42 height 10
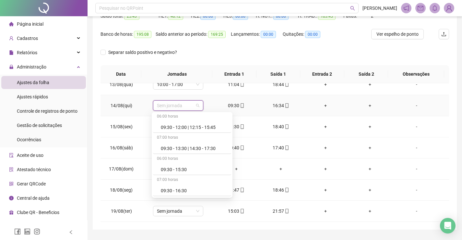
scroll to position [941, 0]
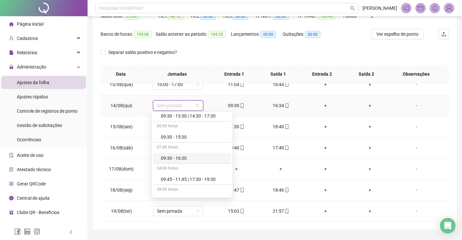
click at [177, 161] on div "09:30 - 16:30" at bounding box center [194, 157] width 67 height 7
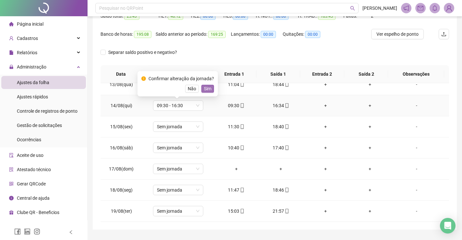
click at [208, 88] on span "Sim" at bounding box center [207, 88] width 7 height 7
click at [184, 128] on span "Sem jornada" at bounding box center [178, 127] width 42 height 10
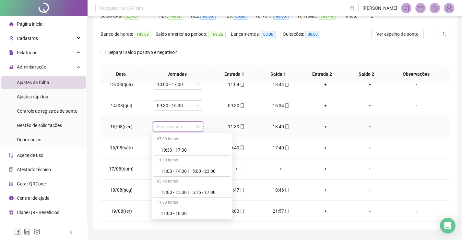
scroll to position [1298, 0]
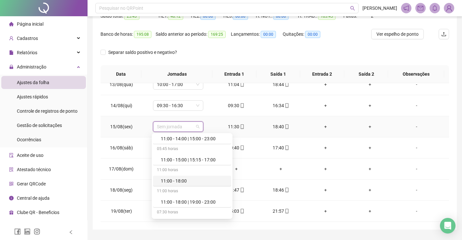
click at [182, 180] on div "11:00 - 18:00" at bounding box center [194, 180] width 67 height 7
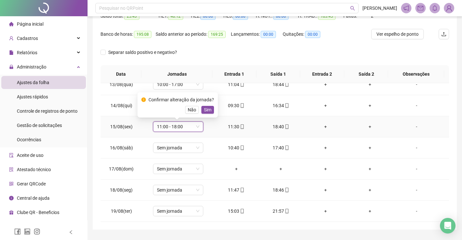
click at [204, 109] on span "Sim" at bounding box center [207, 109] width 7 height 7
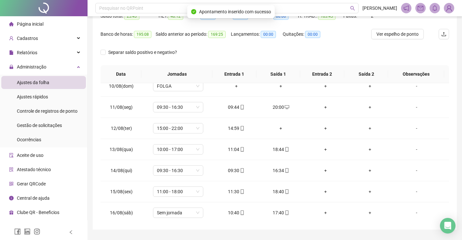
scroll to position [9, 0]
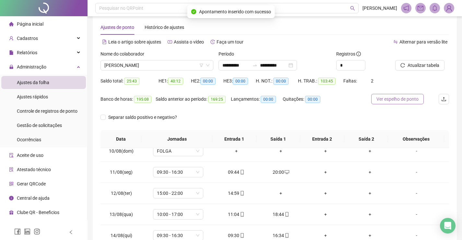
click at [398, 99] on span "Ver espelho de ponto" at bounding box center [398, 98] width 42 height 7
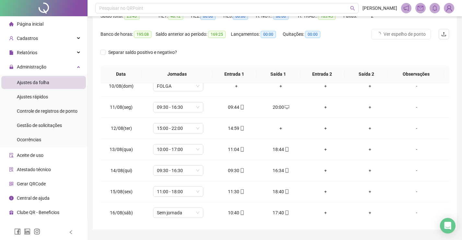
scroll to position [92, 0]
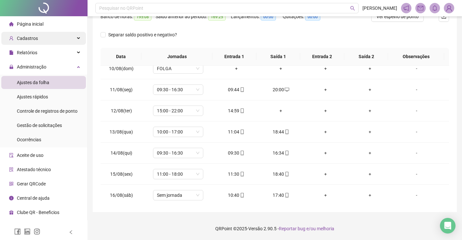
click at [53, 39] on div "Cadastros" at bounding box center [43, 38] width 85 height 13
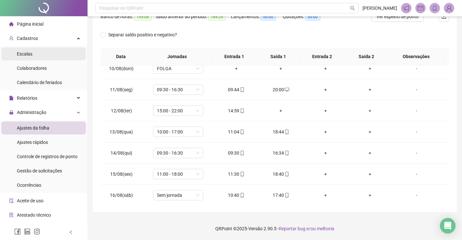
click at [46, 58] on li "Escalas" at bounding box center [43, 53] width 85 height 13
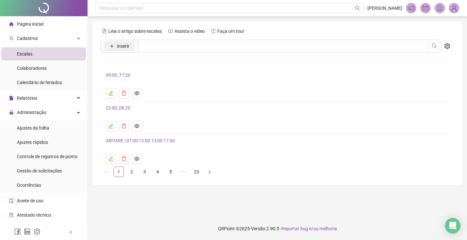
click at [128, 47] on span "Inserir" at bounding box center [123, 45] width 13 height 7
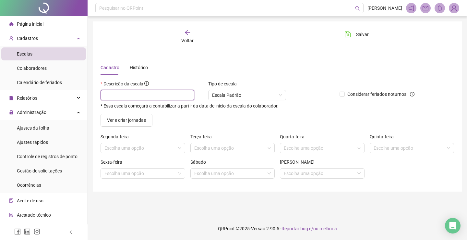
click at [134, 93] on input "text" at bounding box center [148, 95] width 94 height 10
click at [244, 95] on span "Escala Padrão" at bounding box center [247, 95] width 70 height 10
type input "**********"
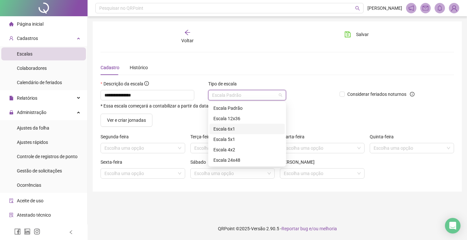
click at [231, 127] on div "Escala 6x1" at bounding box center [246, 128] width 67 height 7
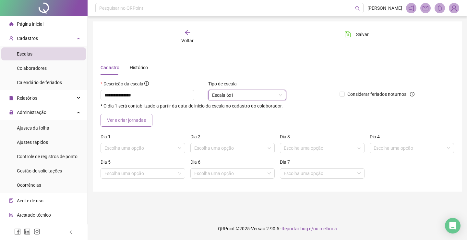
click at [128, 123] on span "Ver e criar jornadas" at bounding box center [126, 119] width 39 height 7
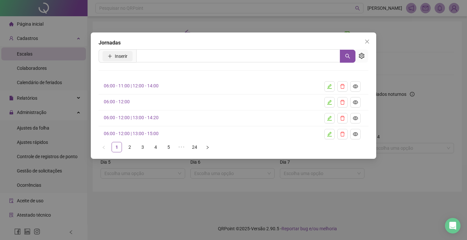
click at [121, 56] on span "Inserir" at bounding box center [121, 56] width 13 height 7
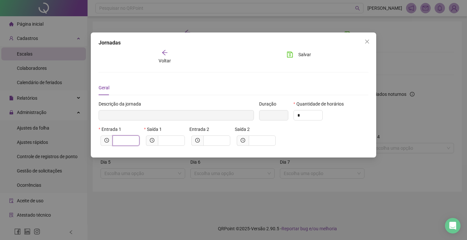
click at [130, 143] on input "text" at bounding box center [125, 140] width 18 height 7
type input "*****"
type input "*"
type input "******"
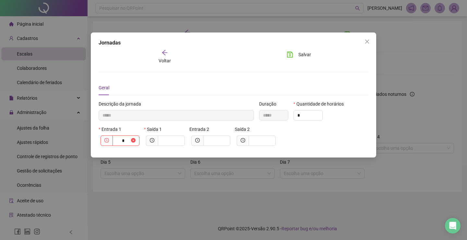
type input "**"
type input "********"
type input "****"
type input "*********"
type input "*****"
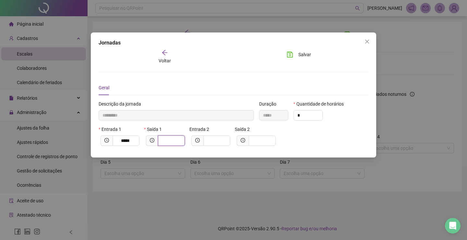
click at [163, 139] on input "text" at bounding box center [171, 140] width 18 height 7
type input "*********"
type input "**"
type input "**********"
type input "*****"
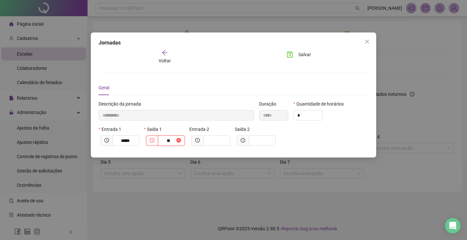
type input "****"
type input "**********"
type input "*****"
click at [305, 55] on span "Salvar" at bounding box center [304, 54] width 13 height 7
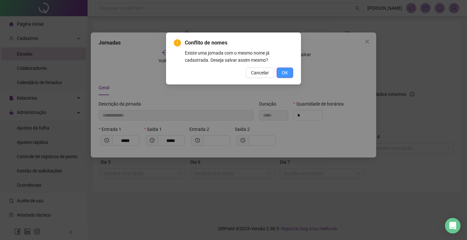
click at [290, 74] on button "OK" at bounding box center [285, 72] width 17 height 10
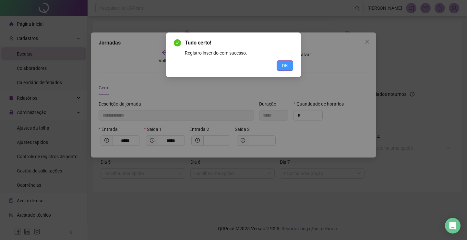
click at [288, 70] on button "OK" at bounding box center [285, 65] width 17 height 10
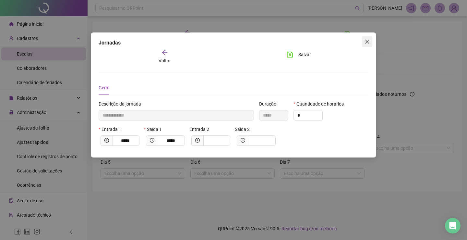
click at [367, 39] on button "Close" at bounding box center [367, 41] width 10 height 10
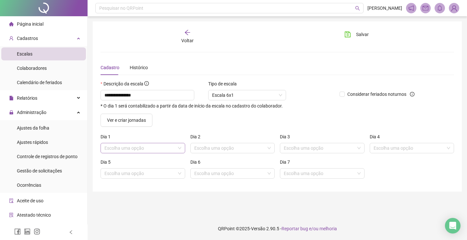
click at [163, 145] on input "search" at bounding box center [139, 148] width 71 height 10
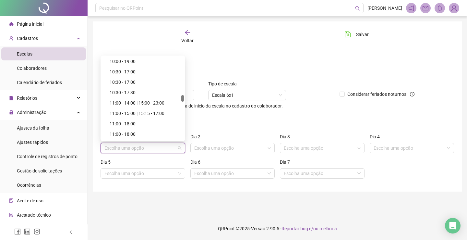
scroll to position [649, 0]
click at [148, 101] on div "11:00 - 18:00" at bounding box center [145, 101] width 70 height 7
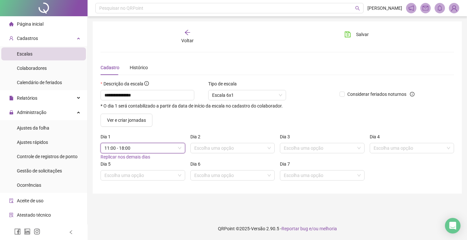
click at [137, 156] on span "Replicar nos demais dias" at bounding box center [126, 156] width 50 height 5
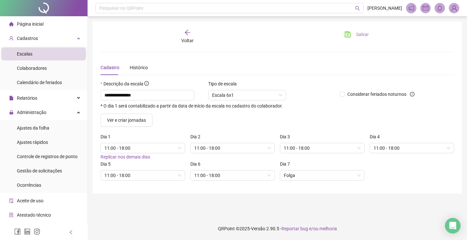
click at [366, 33] on span "Salvar" at bounding box center [362, 34] width 13 height 7
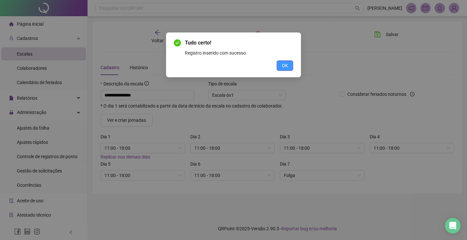
click at [281, 66] on button "OK" at bounding box center [285, 65] width 17 height 10
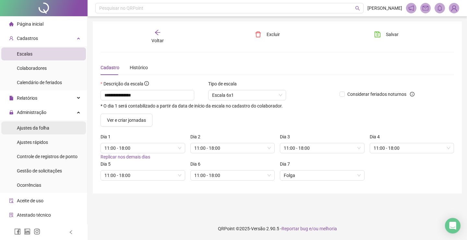
click at [42, 130] on span "Ajustes da folha" at bounding box center [33, 127] width 32 height 5
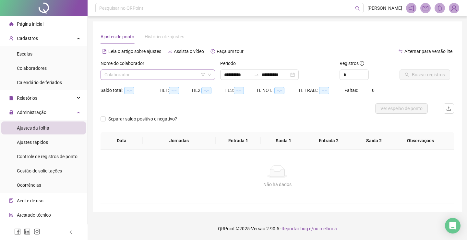
click at [188, 71] on input "search" at bounding box center [154, 75] width 101 height 10
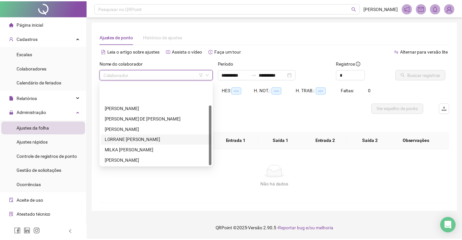
scroll to position [31, 0]
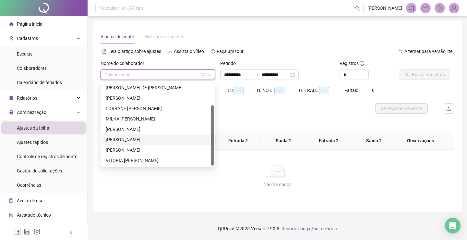
click at [154, 139] on div "[PERSON_NAME] DOS [PERSON_NAME]" at bounding box center [158, 139] width 104 height 7
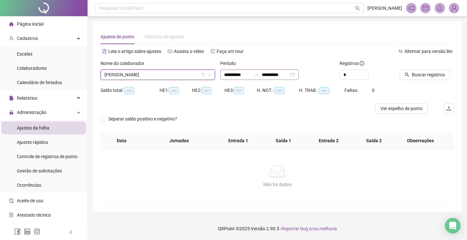
click at [299, 76] on div "**********" at bounding box center [259, 74] width 79 height 10
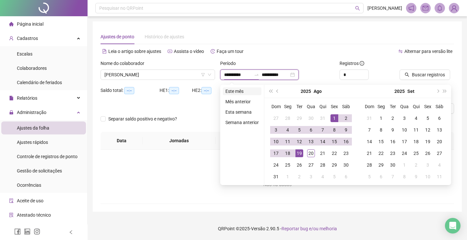
type input "**********"
click at [236, 88] on li "Este mês" at bounding box center [242, 91] width 39 height 8
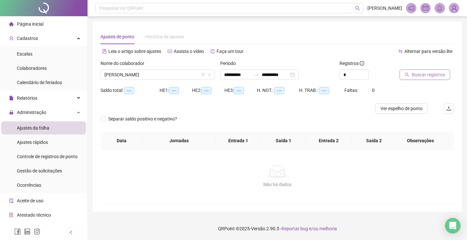
click at [413, 72] on span "Buscar registros" at bounding box center [428, 74] width 33 height 7
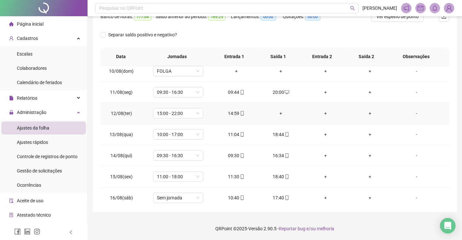
scroll to position [283, 0]
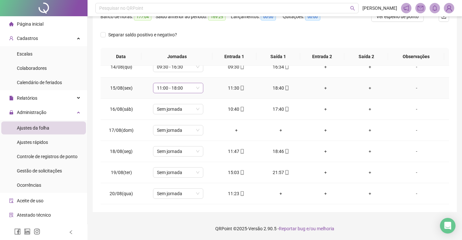
click at [189, 86] on span "11:00 - 18:00" at bounding box center [178, 88] width 42 height 10
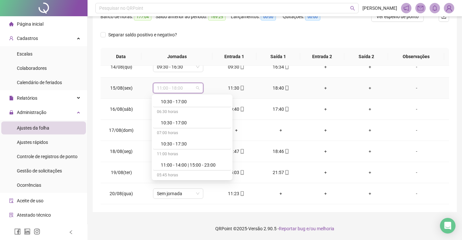
scroll to position [1298, 0]
click at [187, 162] on div "11:00 - 18:00" at bounding box center [194, 163] width 67 height 7
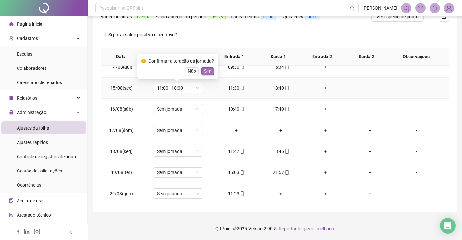
click at [210, 73] on span "Sim" at bounding box center [207, 70] width 7 height 7
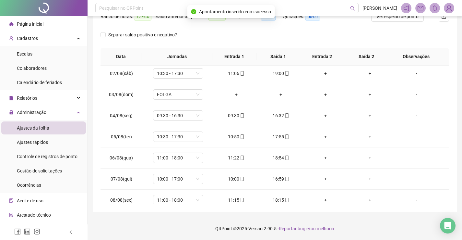
scroll to position [0, 0]
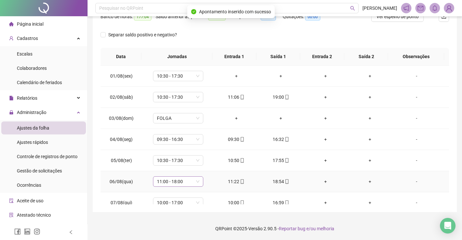
click at [187, 184] on span "11:00 - 18:00" at bounding box center [178, 181] width 42 height 10
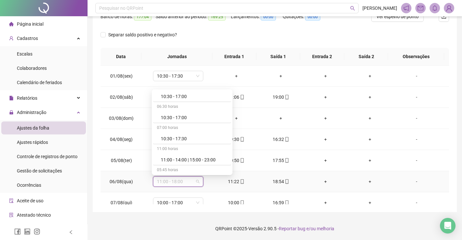
scroll to position [1298, 0]
click at [198, 138] on div "11:00 - 18:00" at bounding box center [194, 136] width 67 height 7
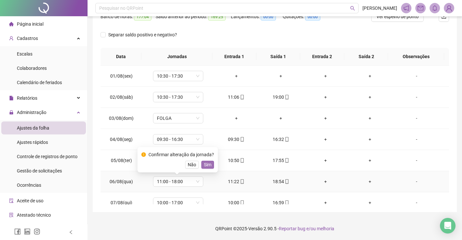
click at [204, 165] on span "Sim" at bounding box center [207, 164] width 7 height 7
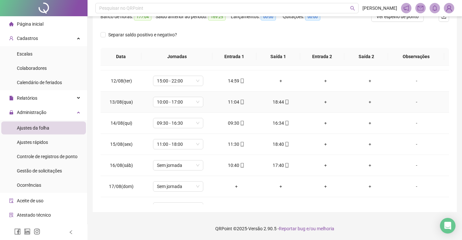
scroll to position [260, 0]
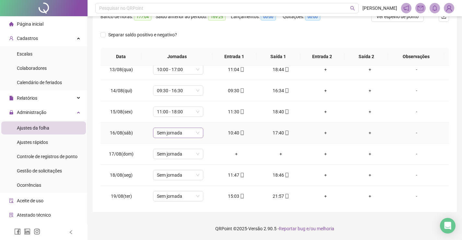
click at [186, 133] on span "Sem jornada" at bounding box center [178, 133] width 42 height 10
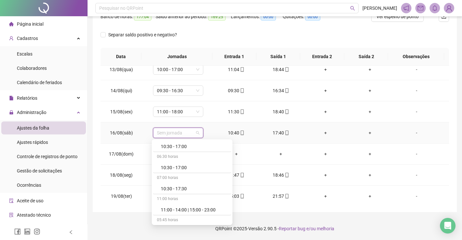
scroll to position [1298, 0]
click at [180, 205] on div "11:00 - 18:00" at bounding box center [194, 207] width 67 height 7
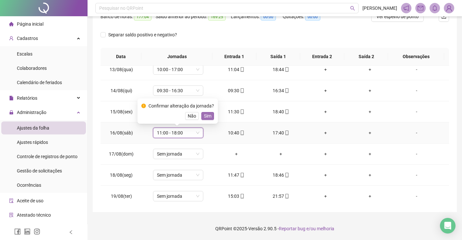
click at [207, 116] on span "Sim" at bounding box center [207, 115] width 7 height 7
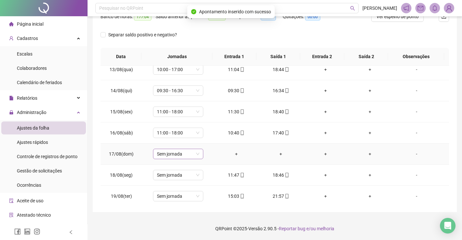
click at [188, 154] on span "Sem jornada" at bounding box center [178, 154] width 42 height 10
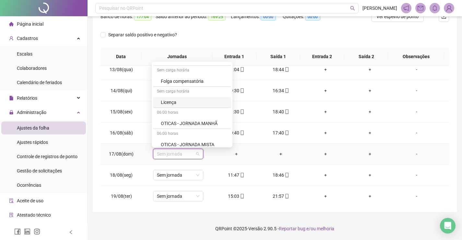
scroll to position [2369, 0]
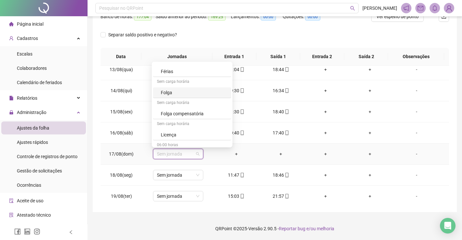
click at [181, 92] on div "Folga" at bounding box center [194, 92] width 67 height 7
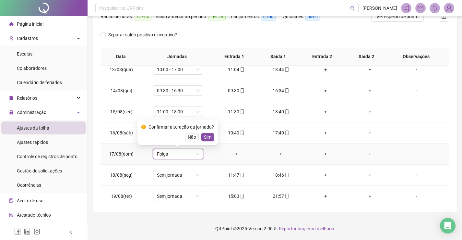
click at [205, 136] on span "Sim" at bounding box center [207, 136] width 7 height 7
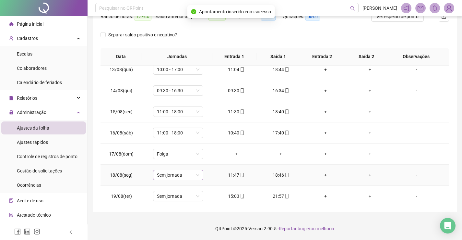
click at [188, 175] on span "Sem jornada" at bounding box center [178, 175] width 42 height 10
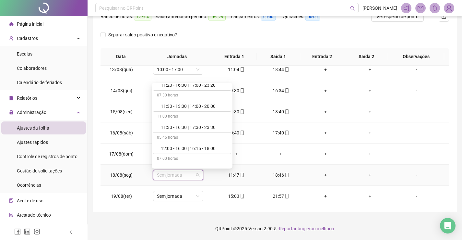
scroll to position [1492, 0]
click at [192, 147] on div "12:00 - 19:00" at bounding box center [194, 146] width 67 height 7
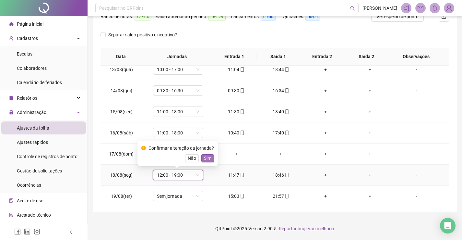
click at [207, 157] on span "Sim" at bounding box center [207, 157] width 7 height 7
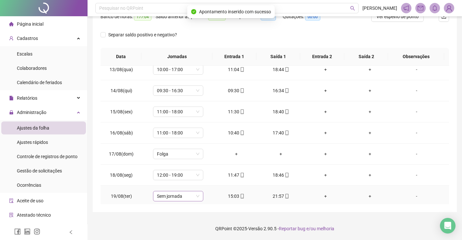
click at [186, 198] on span "Sem jornada" at bounding box center [178, 196] width 42 height 10
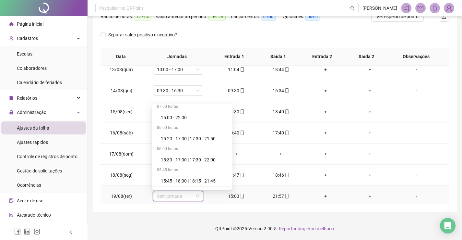
scroll to position [1784, 0]
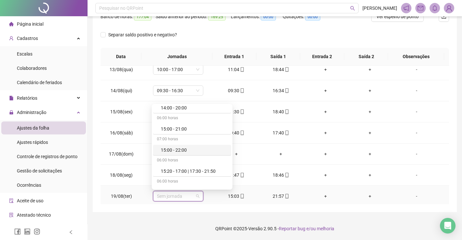
click at [190, 150] on div "15:00 - 22:00" at bounding box center [194, 149] width 67 height 7
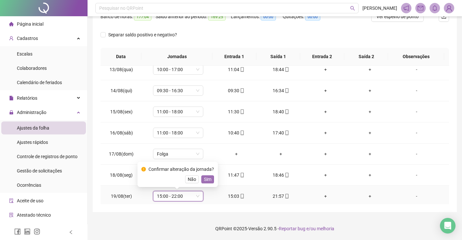
click at [208, 178] on span "Sim" at bounding box center [207, 179] width 7 height 7
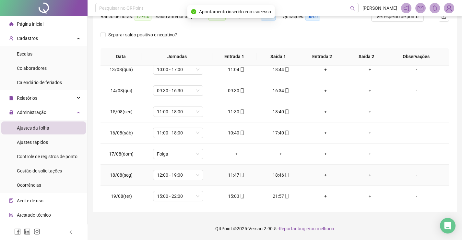
scroll to position [283, 0]
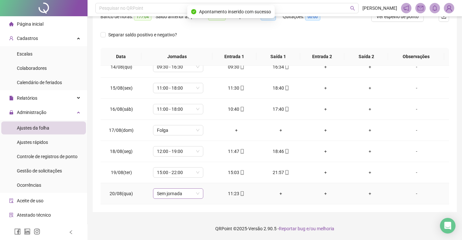
click at [188, 192] on span "Sem jornada" at bounding box center [178, 193] width 42 height 10
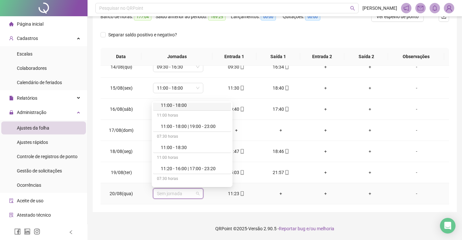
scroll to position [1330, 0]
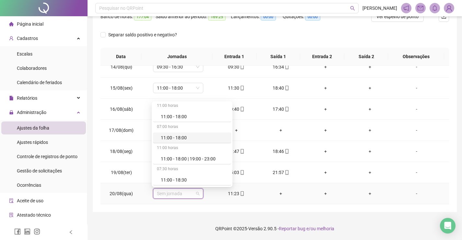
click at [196, 136] on div "11:00 - 18:00" at bounding box center [194, 137] width 67 height 7
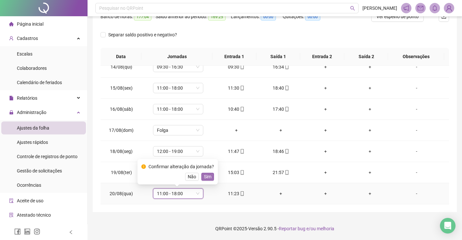
click at [208, 175] on span "Sim" at bounding box center [207, 176] width 7 height 7
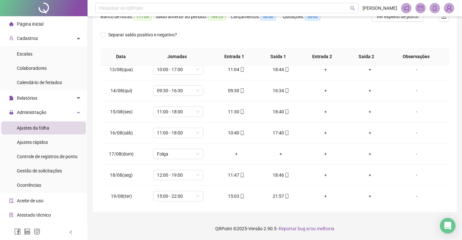
scroll to position [283, 0]
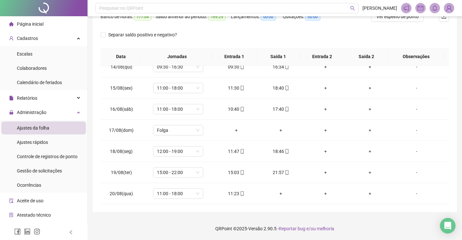
click at [47, 27] on li "Página inicial" at bounding box center [43, 24] width 85 height 13
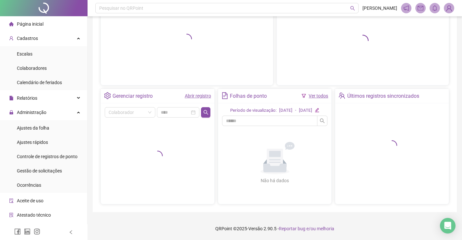
scroll to position [77, 0]
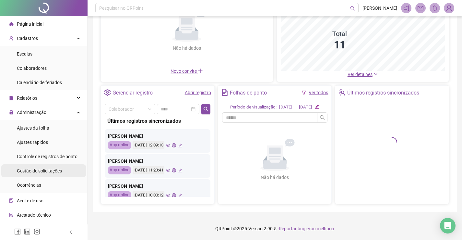
click at [42, 172] on span "Gestão de solicitações" at bounding box center [39, 170] width 45 height 5
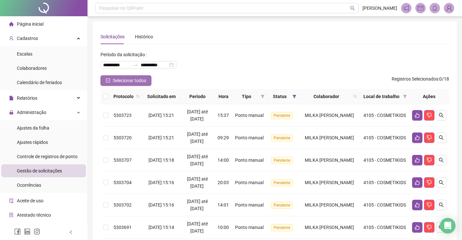
click at [127, 81] on span "Selecionar todos" at bounding box center [129, 80] width 33 height 7
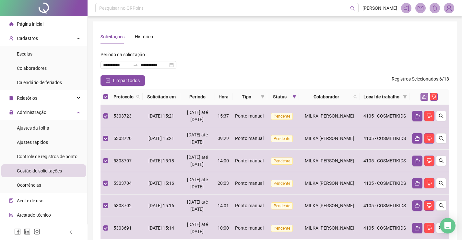
click at [426, 99] on icon "like" at bounding box center [424, 96] width 5 height 5
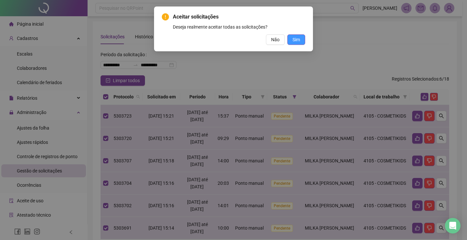
click at [295, 36] on button "Sim" at bounding box center [296, 39] width 18 height 10
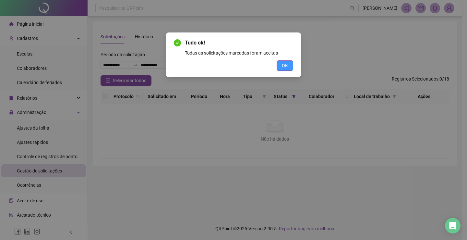
click at [287, 67] on span "OK" at bounding box center [285, 65] width 6 height 7
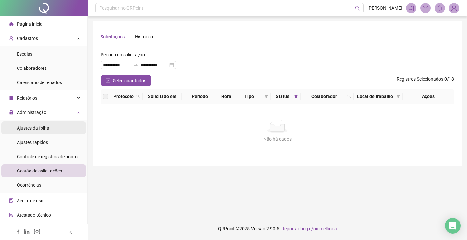
click at [47, 124] on div "Ajustes da folha" at bounding box center [33, 127] width 32 height 13
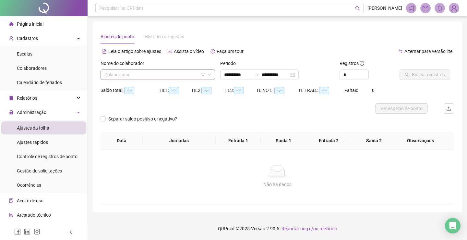
click at [172, 72] on input "search" at bounding box center [154, 75] width 101 height 10
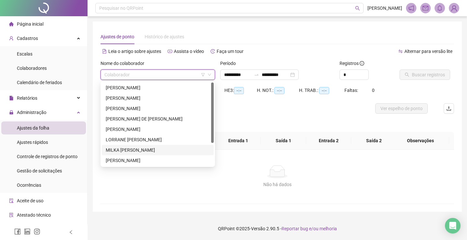
click at [145, 150] on div "MILKA [PERSON_NAME] DOS [PERSON_NAME]" at bounding box center [158, 149] width 104 height 7
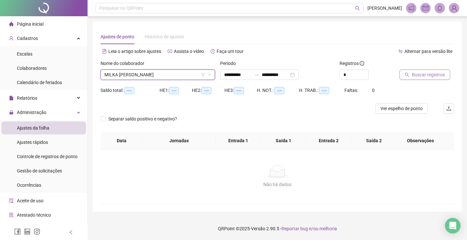
click at [440, 72] on span "Buscar registros" at bounding box center [428, 74] width 33 height 7
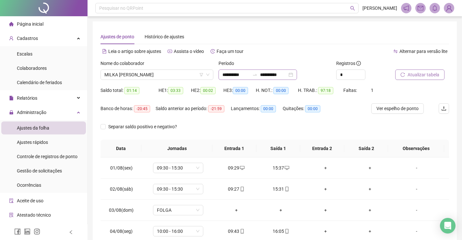
click at [297, 75] on div "**********" at bounding box center [258, 74] width 79 height 10
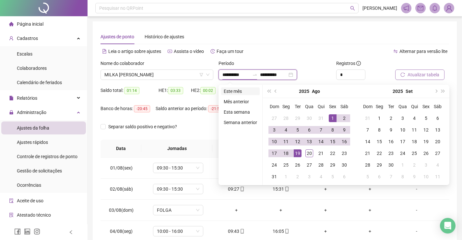
type input "**********"
click at [246, 91] on li "Este mês" at bounding box center [240, 91] width 39 height 8
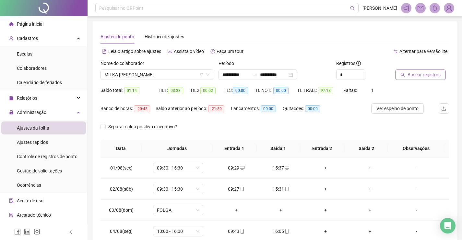
click at [412, 76] on span "Buscar registros" at bounding box center [424, 74] width 33 height 7
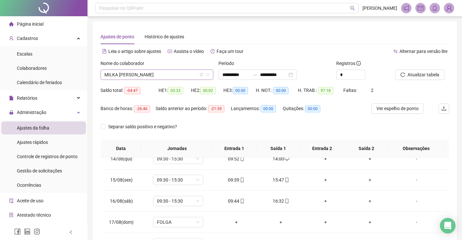
click at [175, 75] on span "MILKA [PERSON_NAME] DOS [PERSON_NAME]" at bounding box center [156, 75] width 105 height 10
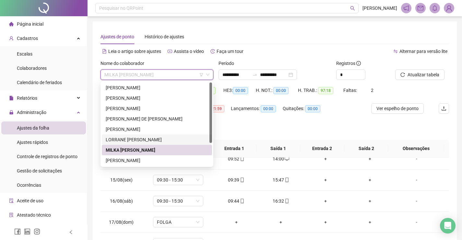
click at [172, 135] on div "[PERSON_NAME] [PERSON_NAME]" at bounding box center [157, 139] width 110 height 10
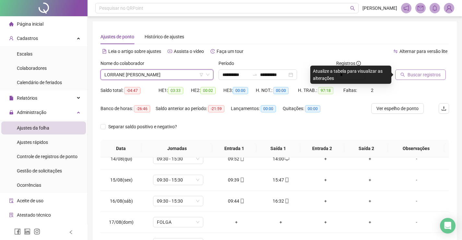
click at [413, 72] on span "Buscar registros" at bounding box center [424, 74] width 33 height 7
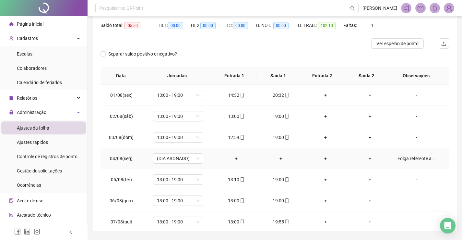
click at [411, 158] on div "[PERSON_NAME] referente [PERSON_NAME] 03/08" at bounding box center [417, 158] width 38 height 7
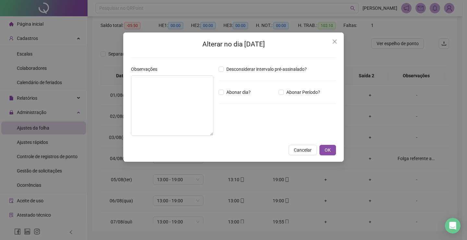
type textarea "**********"
click at [306, 149] on span "Cancelar" at bounding box center [303, 149] width 18 height 7
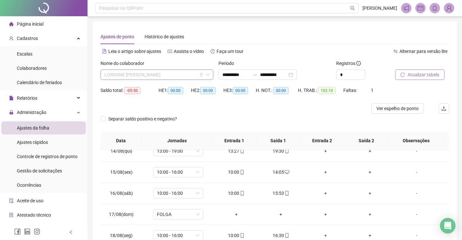
click at [160, 74] on span "[PERSON_NAME] [PERSON_NAME]" at bounding box center [156, 75] width 105 height 10
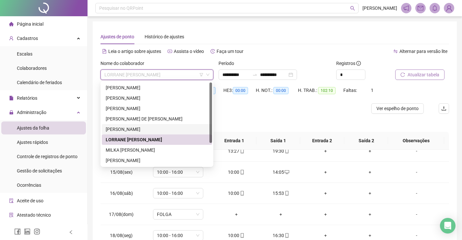
click at [139, 128] on div "ISABELY [PERSON_NAME] [PERSON_NAME]" at bounding box center [157, 129] width 103 height 7
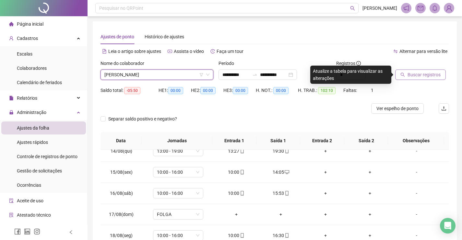
click at [421, 77] on span "Buscar registros" at bounding box center [424, 74] width 33 height 7
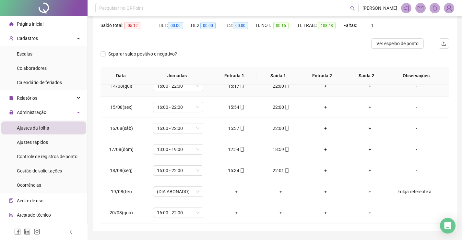
scroll to position [84, 0]
